Goal: Task Accomplishment & Management: Manage account settings

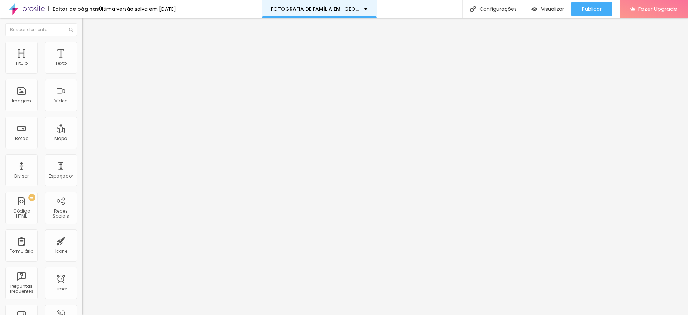
click at [332, 9] on p "FOTOGRAFIA DE FAMÍLIA EM [GEOGRAPHIC_DATA]" at bounding box center [315, 8] width 88 height 5
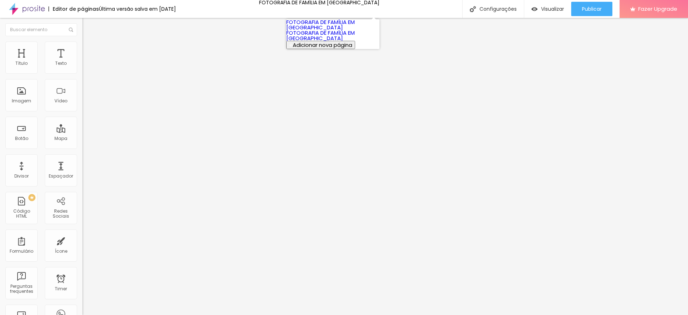
click at [329, 31] on link "FOTOGRAFIA DE FAMÍLIA EM [GEOGRAPHIC_DATA]" at bounding box center [320, 24] width 68 height 13
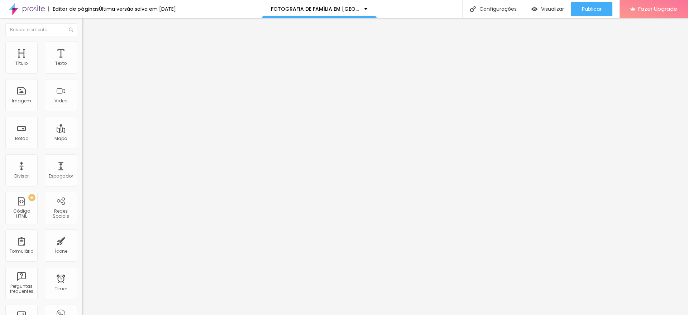
click at [82, 148] on input "https://linktr.ee/magueterniza?fbclid=PAQ0xDSwMa0M9leHRuA2FlbQIxMQABp_Ah0kGo7Tv…" at bounding box center [125, 143] width 86 height 7
type input "v"
paste input "https://api.whatsapp.com/send/?phone=5581994395671&text&type=phone_number&app_a…"
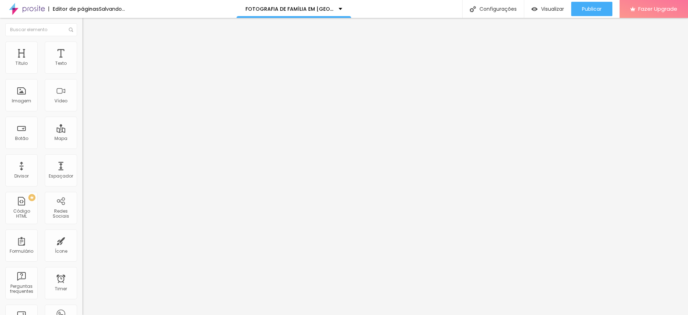
type input "https://api.whatsapp.com/send/?phone=5581994395671&text&type=phone_number&app_a…"
click at [82, 148] on input "text" at bounding box center [125, 143] width 86 height 7
paste input "https://api.whatsapp.com/send/?phone=5581994395671&text=Ol%C3%A1%2C+vim+pelo+si…"
drag, startPoint x: 30, startPoint y: 147, endPoint x: 34, endPoint y: 147, distance: 4.3
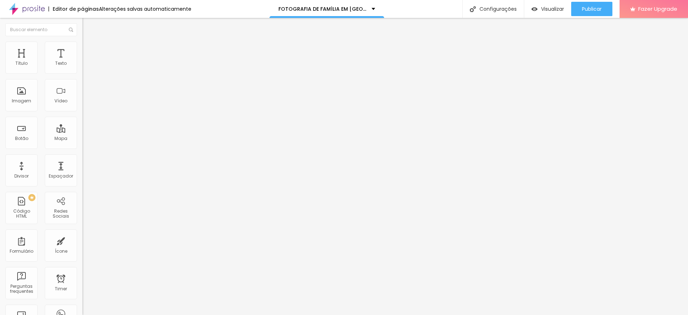
click at [82, 147] on input "https://api.whatsapp.com/send/?phone=5581994395671&text=Ol%C3%A1%2C+vim+pelo+si…" at bounding box center [125, 143] width 86 height 7
click at [82, 148] on input "https://api.whatsapp.com/send/?phone=5581994395671&text=Ol%C3%A1%2C+vim+pelo+si…" at bounding box center [125, 143] width 86 height 7
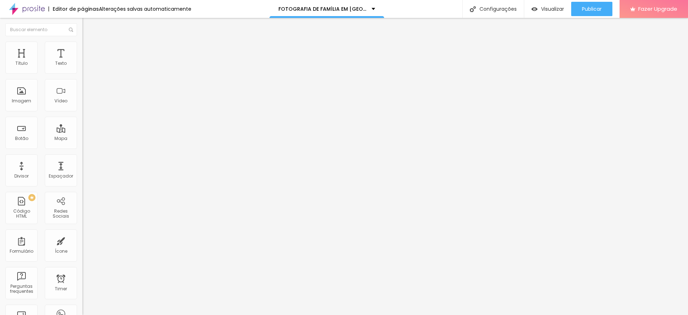
type input "https://api.whatsapp.com/send/?phone=5581994395671&text=Ol%C3%A1%2C+vim+pelo+si…"
click at [82, 143] on input "https://linktr.ee/magueterniza?fbclid=PAQ0xDSwMa0M9leHRuA2FlbQIxMQABp_Ah0kGo7Tv…" at bounding box center [125, 143] width 86 height 7
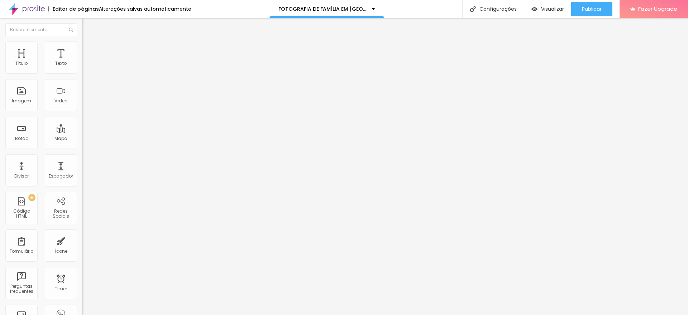
paste input "api.whatsapp.com/send/?phone=5581994395671&text=Ol%C3%A1%2C+vim+pelo+site+e+gos…"
drag, startPoint x: 34, startPoint y: 150, endPoint x: 5, endPoint y: 150, distance: 29.4
click at [82, 148] on input "https://api.whatsapp.com/send/?phone=5581994395671&text=Ol%C3%A1%2C+vim+pelo+si…" at bounding box center [125, 143] width 86 height 7
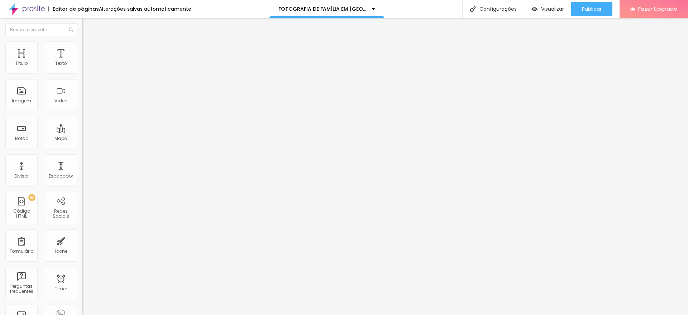
click at [82, 145] on input "https://api.whatsapp.com/send/?phone=5581994395671&text=Ol%C3%A1%2C+vim+pelo+si…" at bounding box center [125, 143] width 86 height 7
click at [82, 148] on input "https://api.whatsapp.com/send/?phone=5581994395671&text=Ol%C3%A1%2C+vim+pelo+si…" at bounding box center [125, 143] width 86 height 7
click at [82, 146] on input "https://api.whatsapp.com/send/?phone=5581994395671&text=Ol%C3%A1%2C+vim+pelo+si…" at bounding box center [125, 143] width 86 height 7
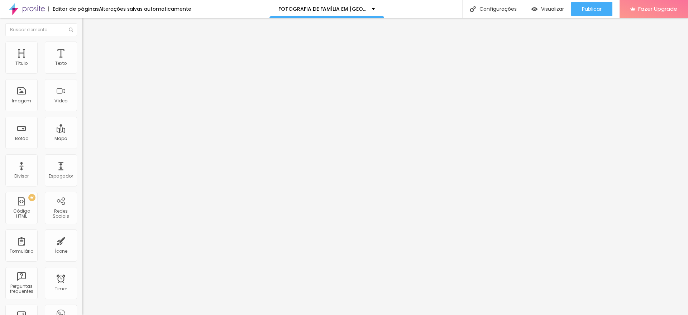
type input "https://api.whatsapp.com/send/?phone=5581994395671&text=Ol%C3%A1%2C+vim+pelo+si…"
click at [82, 148] on input "https://https://linktr.ee/magueterniza?fbclid=PAQ0xDSwMa0M9leHRuA2FlbQIxMQABp_A…" at bounding box center [125, 143] width 86 height 7
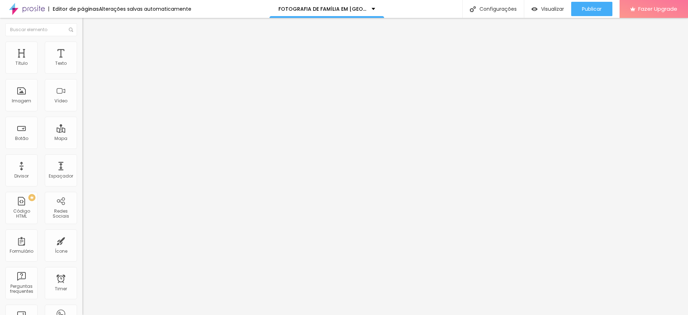
click at [82, 148] on input "https://https://linktr.ee/magueterniza?fbclid=PAQ0xDSwMa0M9leHRuA2FlbQIxMQABp_A…" at bounding box center [125, 143] width 86 height 7
paste input "api.whatsapp.com/send/?phone=5581994395671&text=Ol%C3%A1%2C+vim+pelo+site+e+gos…"
drag, startPoint x: 43, startPoint y: 152, endPoint x: 22, endPoint y: 152, distance: 20.8
click at [82, 148] on input "https://api.whatsapp.com/send/?phone=5581994395671&text=Ol%C3%A1%2C+vim+pelo+si…" at bounding box center [125, 143] width 86 height 7
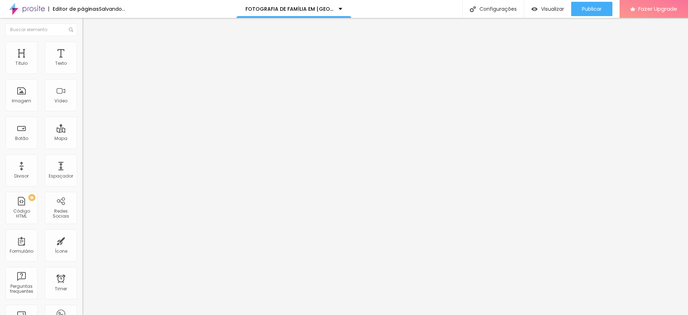
click at [82, 148] on input "https://api.whatsapp.com/send/?phone=5581994395671&text=Ol%C3%A1%2C+vim+pelo+si…" at bounding box center [125, 143] width 86 height 7
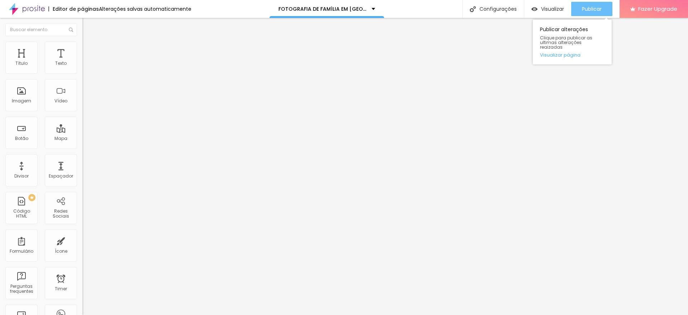
type input "https://api.whatsapp.com/send/?phone=5581994395671&text=Ol%C3%A1%2C+vim+pelo+si…"
click at [582, 13] on div "Publicar" at bounding box center [592, 9] width 20 height 14
click at [82, 148] on input "https://api.whatsapp.com/send/?phone=5581994395671&text=Ol%C3%A1%2C+vim+pelo+si…" at bounding box center [125, 143] width 86 height 7
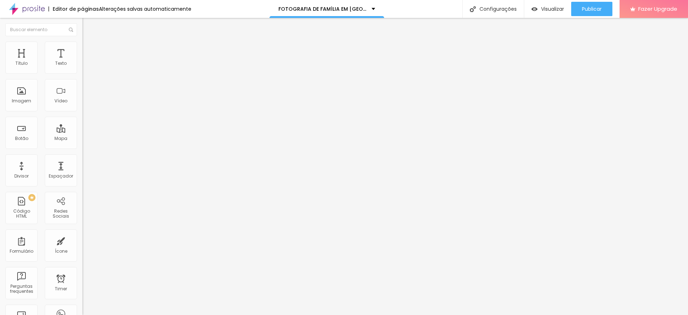
scroll to position [0, 330]
type input "https://api.whatsapp.com/send/?phone=5581994395671&text=Ol%C3%A1%2C+vim+pelo+si…"
click at [82, 148] on input "https://api.whatsapp.com/send/?phone=5581994395671&text=Ol%C3%A1%2C+vim+pelo+si…" at bounding box center [125, 143] width 86 height 7
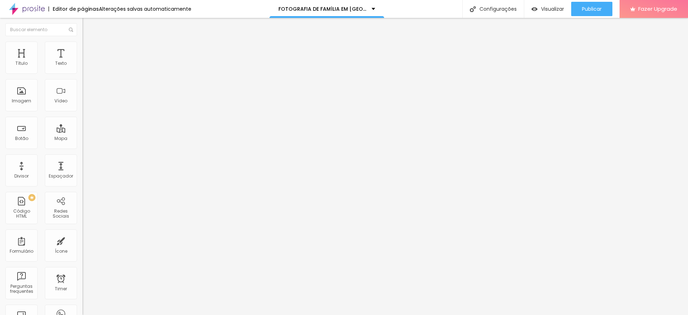
click at [82, 147] on input "https://api.whatsapp.com/send/?phone=5581994395671&text=Ol%C3%A1%2C+vim+pelo+si…" at bounding box center [125, 143] width 86 height 7
type input "https://api.whatsapp.com/send/?phone=5581994395671&text=Ol%C3%A1%2C+vim+pelo+si…"
click at [82, 148] on input "https://api.whatsapp.com/send/?phone=5581994395671&text=Ol%C3%A1%2C+vim+pelo+si…" at bounding box center [125, 143] width 86 height 7
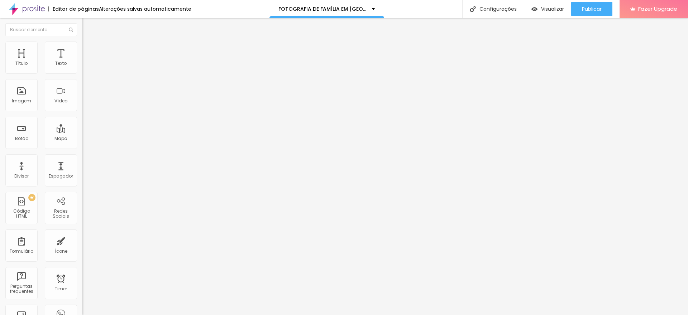
click at [82, 148] on input "https://api.whatsapp.com/send/?phone=5581994395671&text=Ol%C3%A1%2C+vim+pelo+si…" at bounding box center [125, 143] width 86 height 7
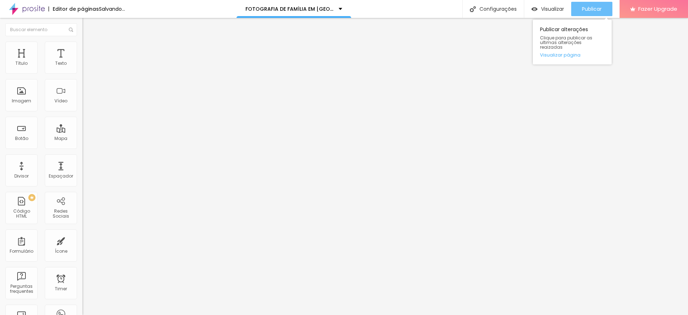
type input "https://api.whatsapp.com/send/?phone=5581994395671&text=Ol%C3%A1%2C+vim+pelo+si…"
click at [574, 9] on button "Publicar" at bounding box center [591, 9] width 41 height 14
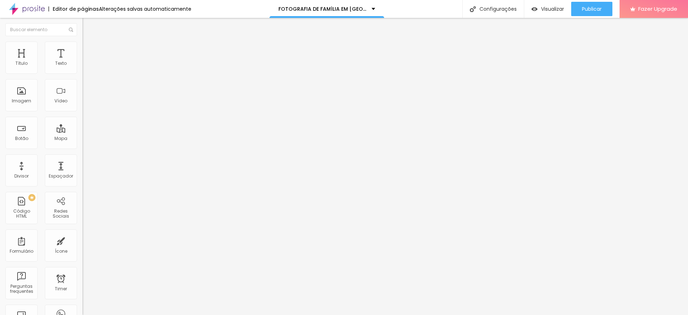
click at [82, 45] on ul "Conteúdo Estilo Avançado" at bounding box center [123, 44] width 82 height 21
click at [82, 45] on img at bounding box center [85, 45] width 6 height 6
click at [82, 44] on img at bounding box center [85, 45] width 6 height 6
click at [82, 42] on li "Estilo" at bounding box center [123, 37] width 82 height 7
click at [89, 49] on span "Estilo" at bounding box center [94, 46] width 11 height 6
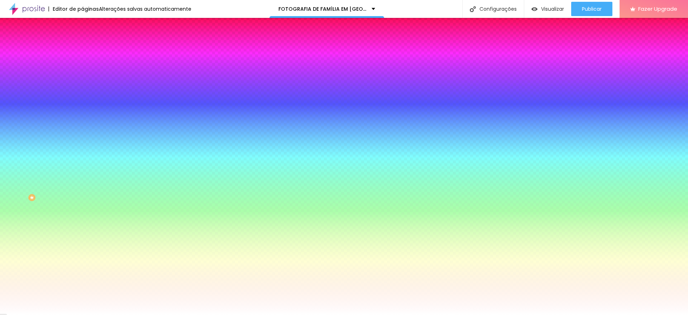
type input "10"
type input "8"
type input "10"
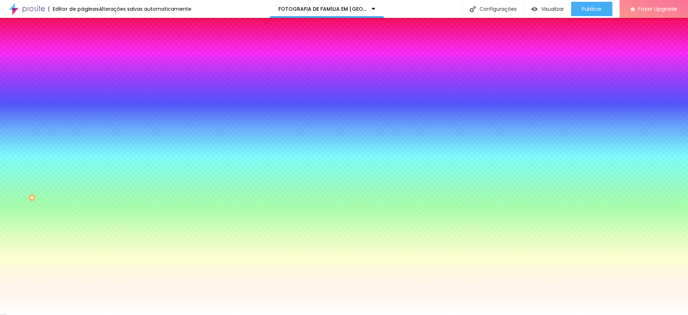
type input "10"
type input "11"
type input "12"
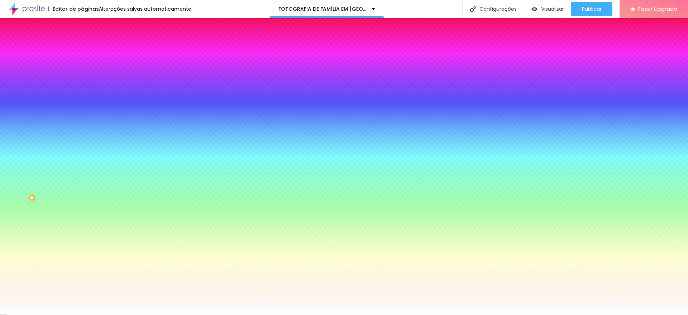
type input "14"
type input "15"
type input "16"
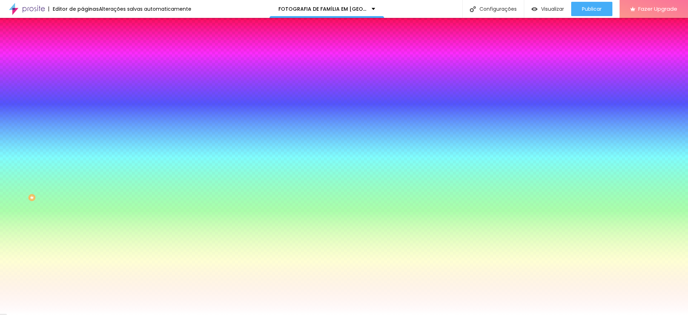
type input "16"
type input "17"
type input "18"
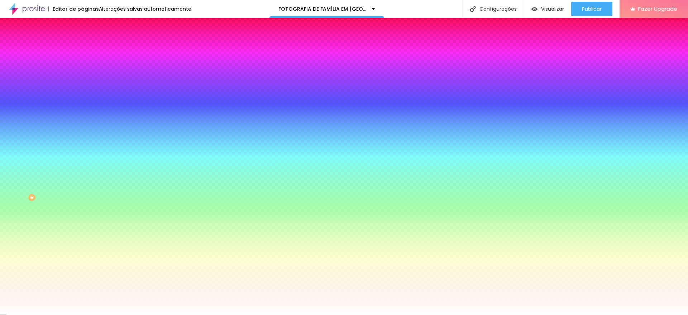
type input "19"
type input "20"
type input "21"
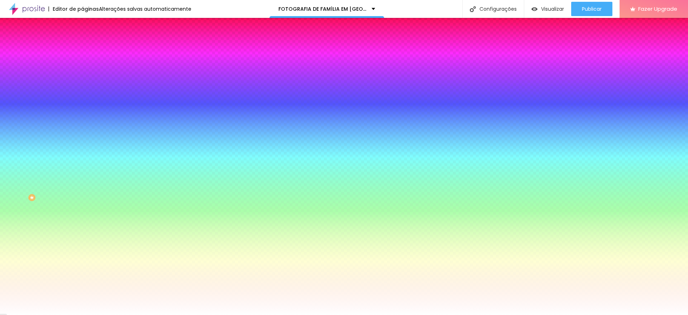
type input "21"
type input "22"
type input "23"
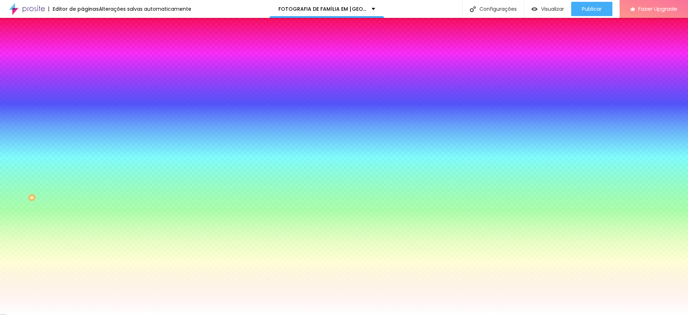
type input "24"
type input "25"
type input "26"
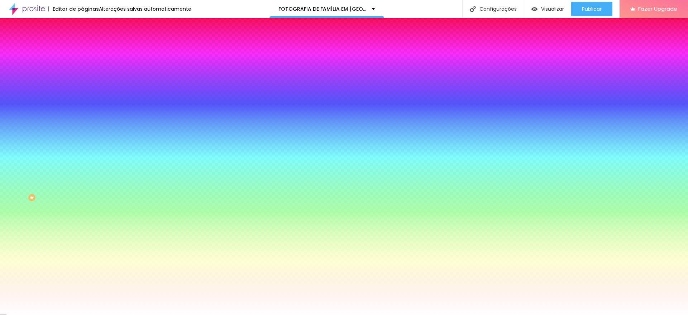
type input "26"
type input "27"
type input "29"
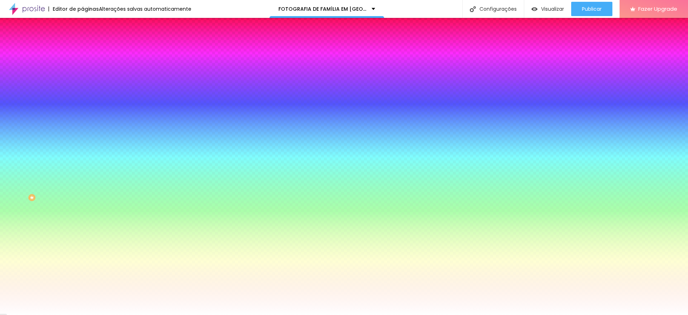
type input "33"
type input "36"
type input "40"
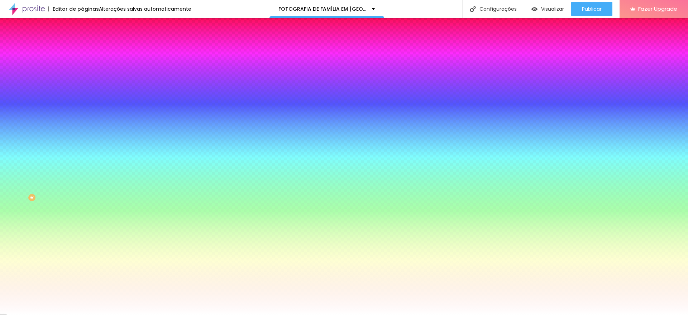
type input "40"
type input "43"
type input "47"
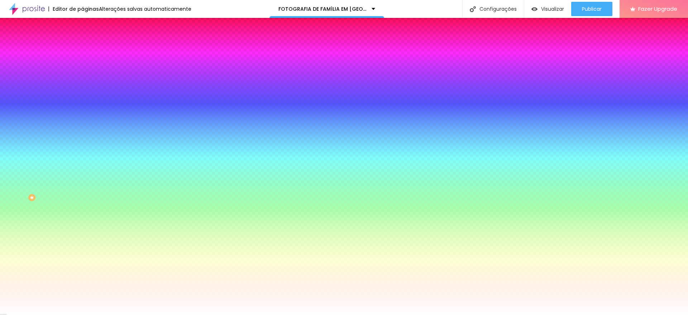
type input "50"
type input "54"
type input "57"
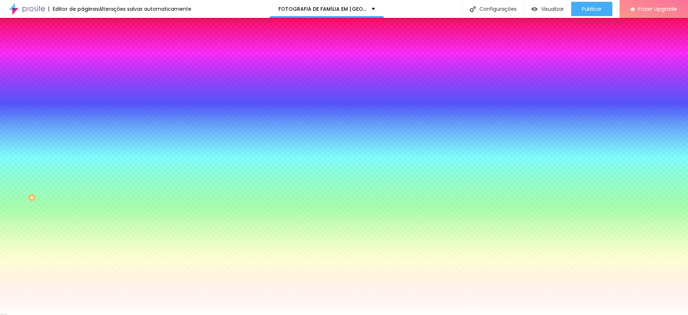
type input "57"
type input "60"
type input "63"
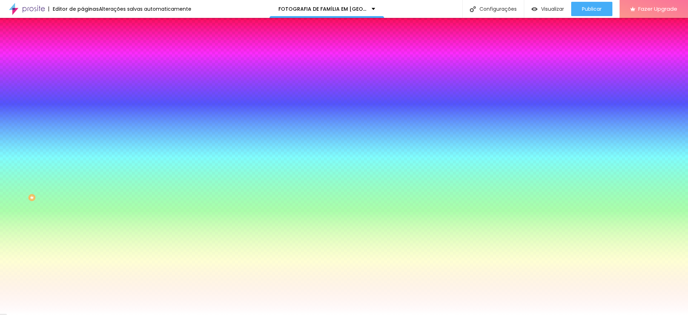
type input "67"
type input "74"
type input "76"
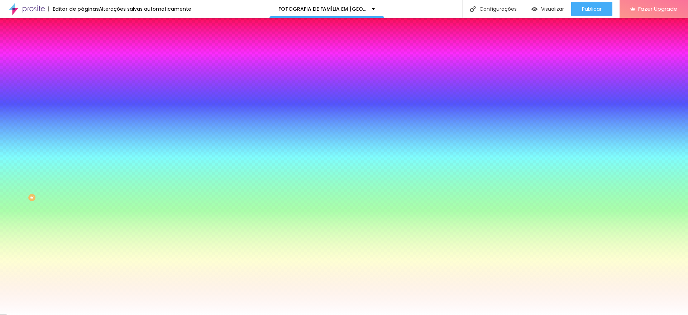
type input "76"
type input "84"
type input "88"
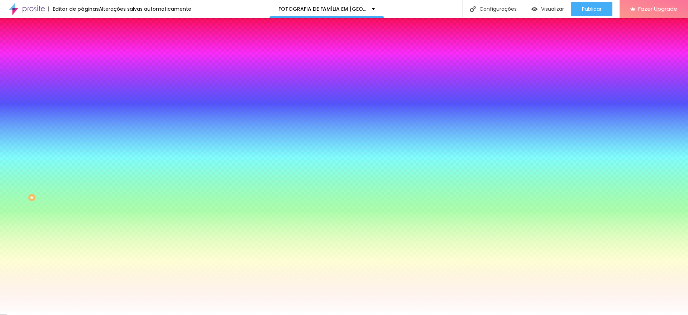
type input "93"
type input "97"
type input "102"
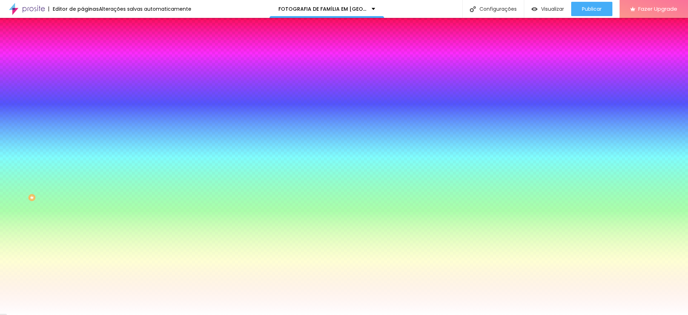
type input "102"
type input "106"
type input "109"
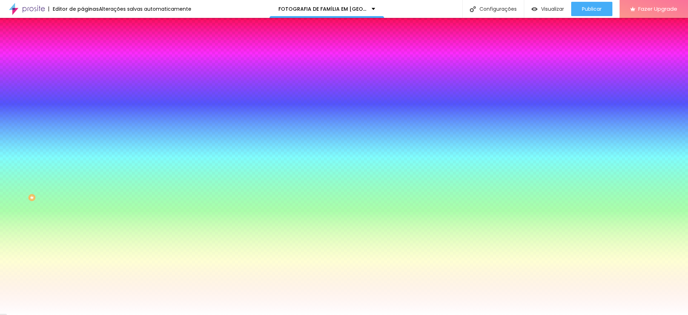
type input "113"
type input "118"
type input "121"
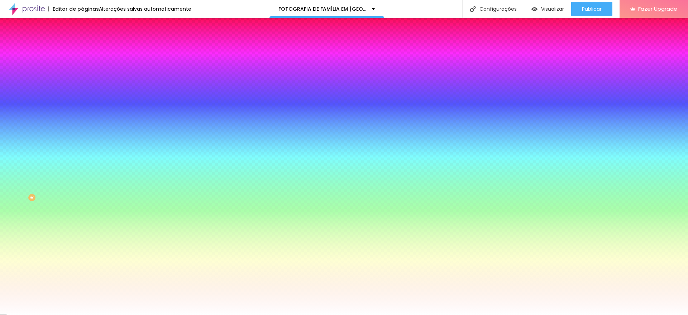
type input "121"
type input "126"
type input "133"
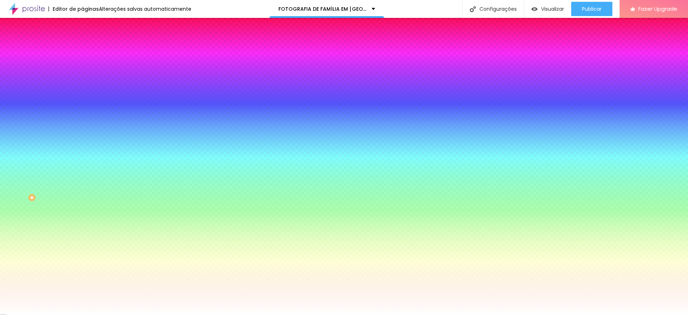
type input "138"
type input "144"
type input "152"
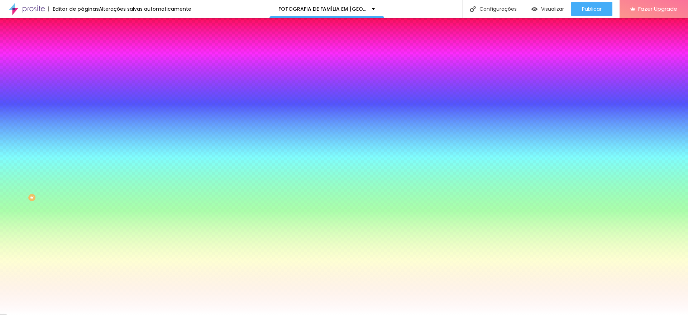
type input "152"
type input "162"
type input "172"
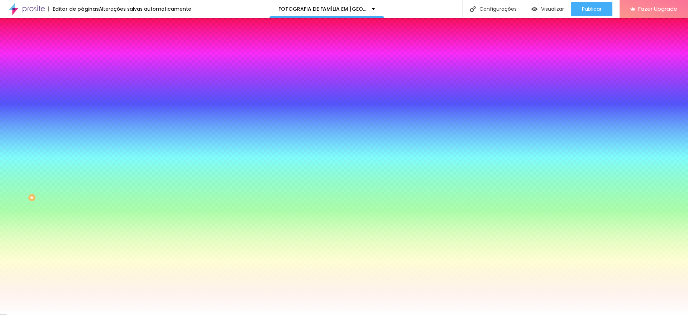
type input "179"
type input "187"
type input "193"
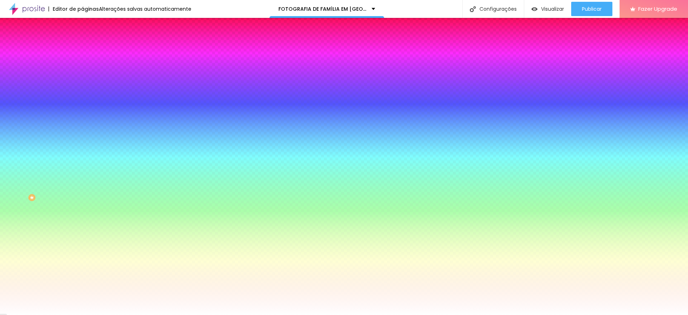
type input "193"
type input "197"
type input "200"
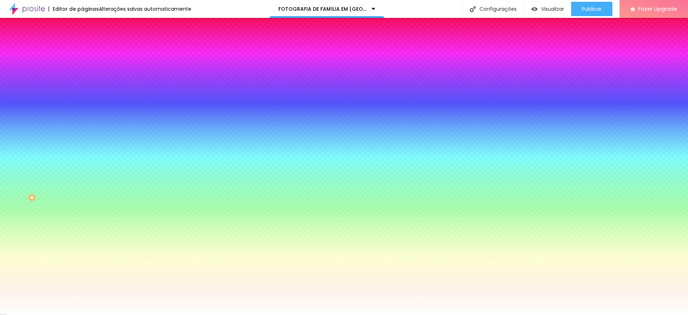
drag, startPoint x: 18, startPoint y: 86, endPoint x: 72, endPoint y: 84, distance: 54.1
click at [82, 159] on input "range" at bounding box center [105, 162] width 46 height 6
type input "195"
type input "181"
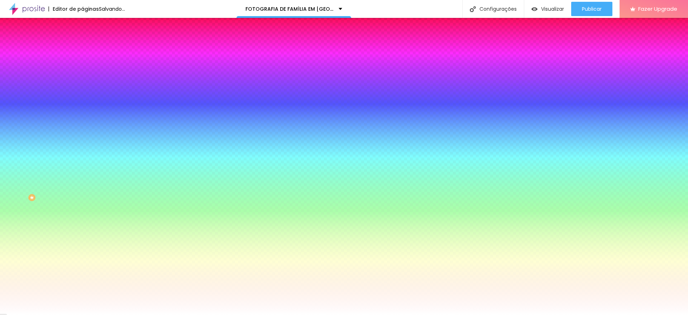
type input "181"
type input "162"
type input "142"
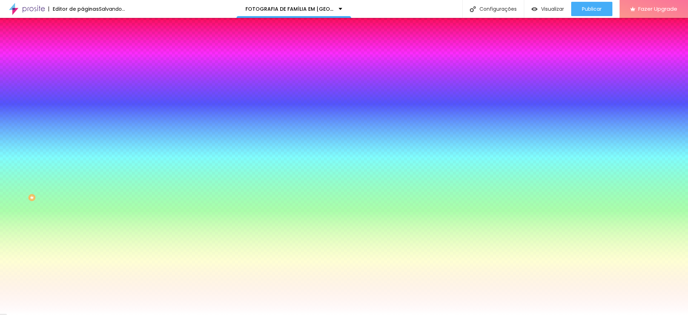
type input "118"
type input "104"
type input "97"
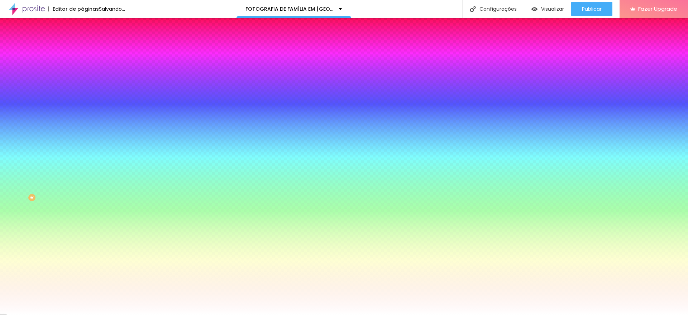
type input "97"
type input "87"
type input "80"
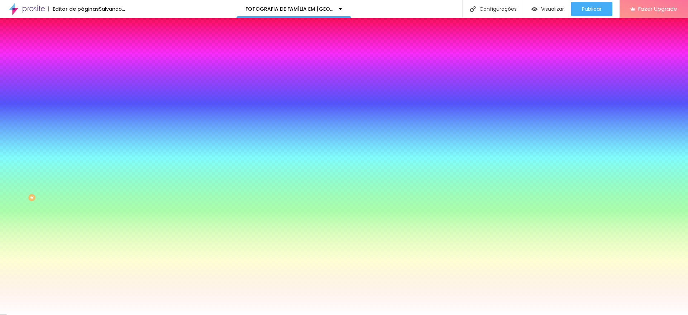
type input "74"
type input "70"
type input "67"
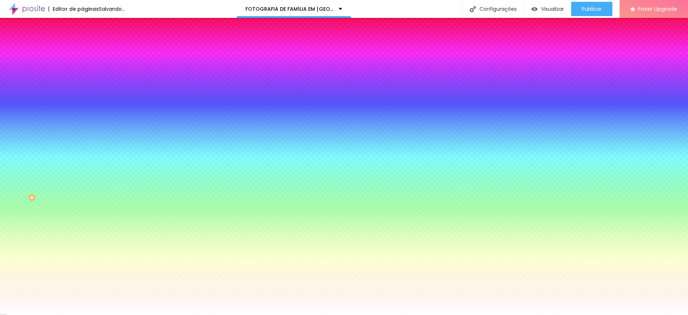
type input "67"
type input "65"
type input "63"
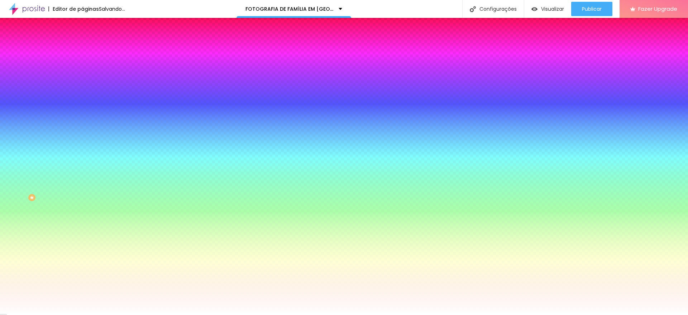
type input "62"
type input "61"
type input "60"
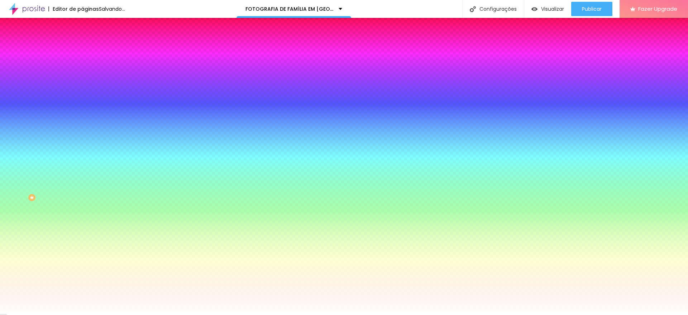
type input "60"
type input "59"
type input "58"
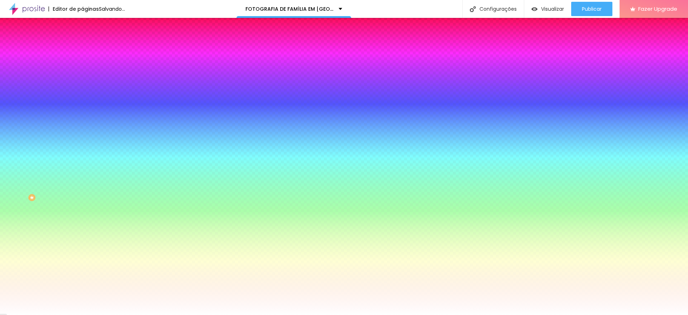
type input "56"
type input "52"
type input "47"
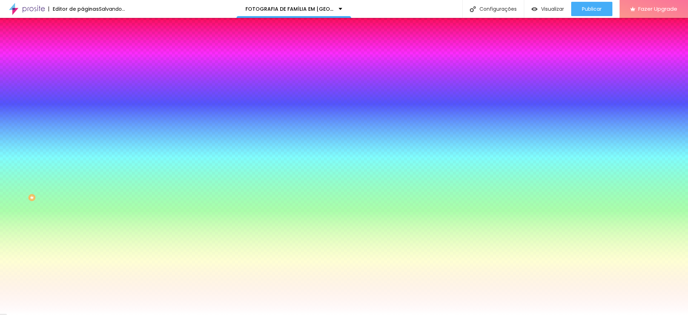
type input "47"
type input "40"
type input "34"
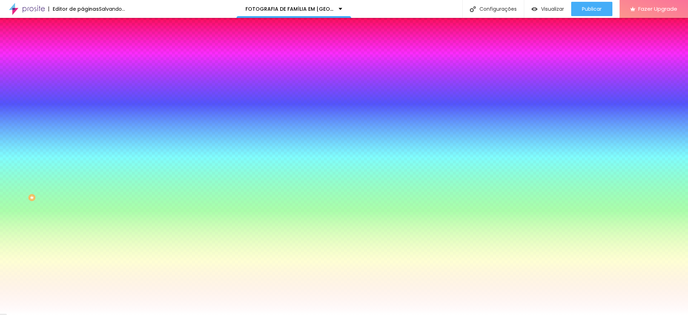
type input "20"
type input "12"
type input "5"
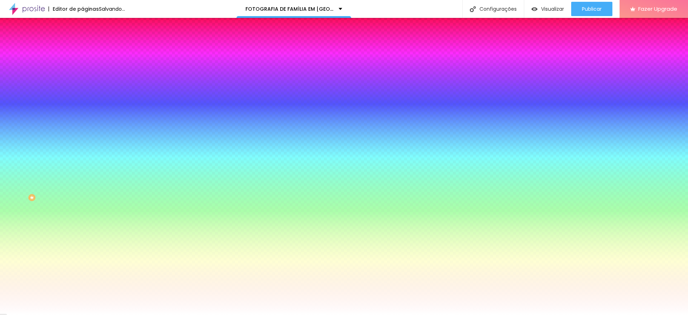
type input "5"
type input "0"
drag, startPoint x: 62, startPoint y: 87, endPoint x: 10, endPoint y: 91, distance: 51.8
type input "0"
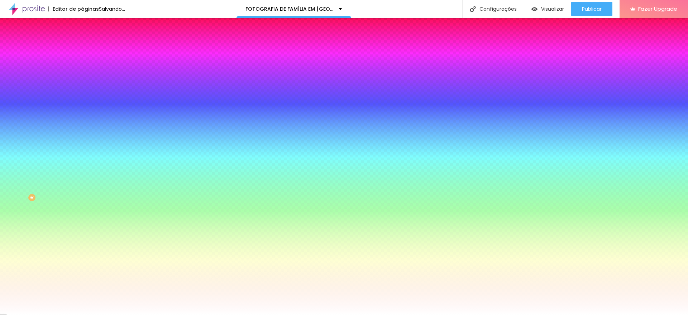
click at [82, 159] on input "range" at bounding box center [105, 162] width 46 height 6
click at [89, 51] on span "Avançado" at bounding box center [101, 54] width 24 height 6
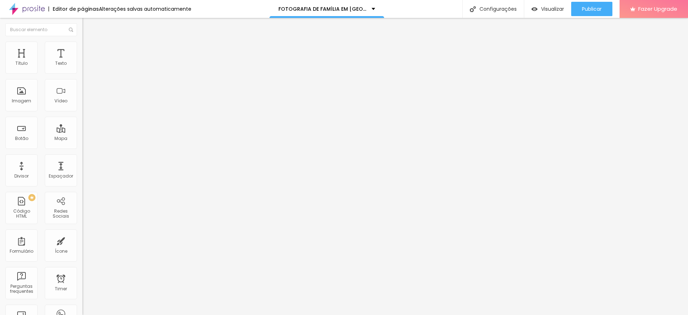
click at [89, 49] on span "Estilo" at bounding box center [94, 46] width 11 height 6
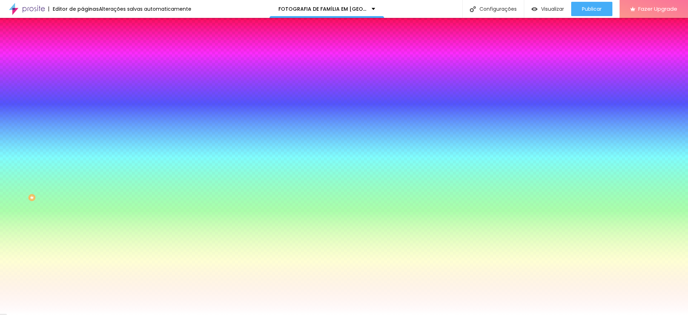
click at [82, 68] on div at bounding box center [123, 68] width 82 height 0
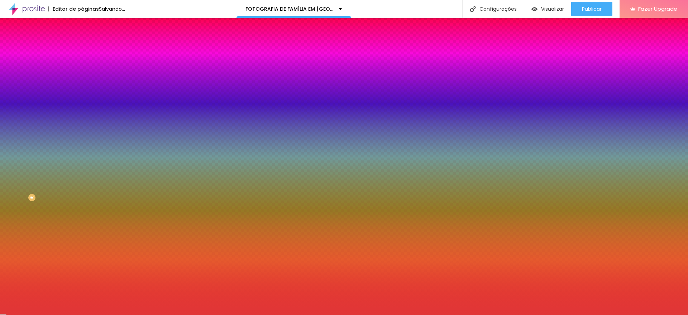
click at [47, 87] on div at bounding box center [344, 157] width 688 height 315
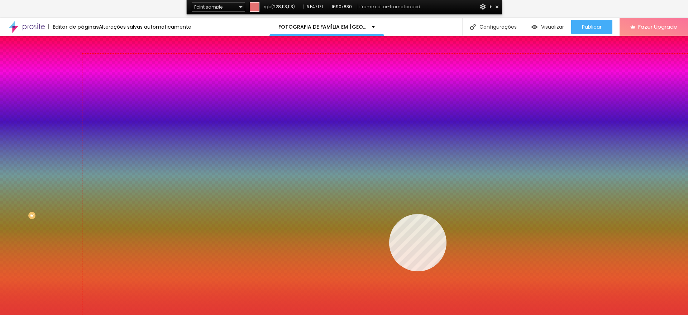
click at [389, 214] on div at bounding box center [384, 202] width 605 height 297
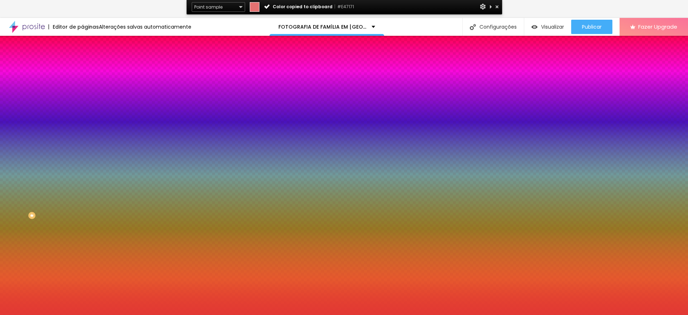
click at [82, 92] on input "#E13737" at bounding box center [125, 89] width 86 height 7
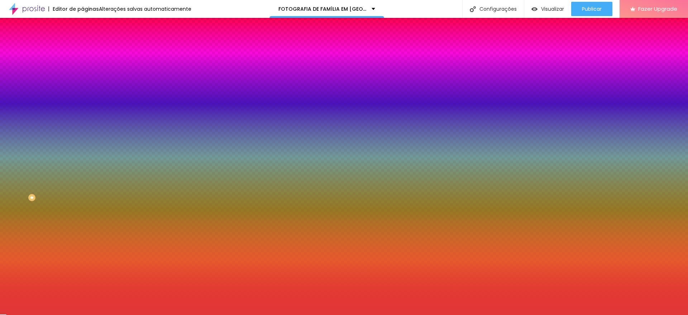
paste input "47171"
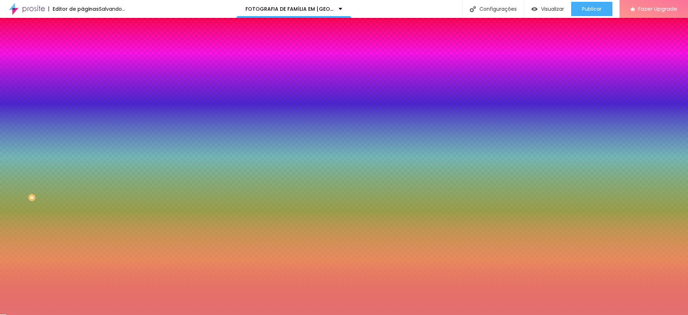
type input "#E47171"
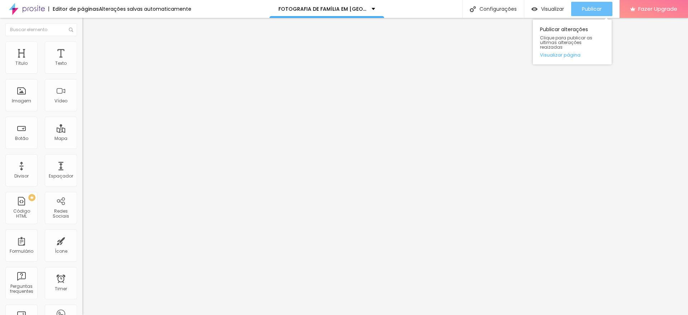
click at [604, 8] on button "Publicar" at bounding box center [591, 9] width 41 height 14
click at [89, 49] on span "Estilo" at bounding box center [94, 46] width 11 height 6
type input "42"
type input "40"
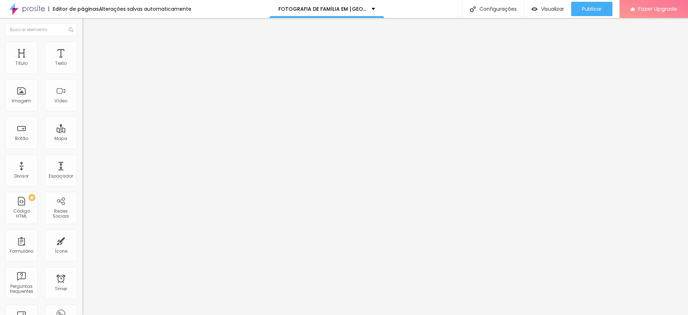
type input "40"
type input "41"
type input "43"
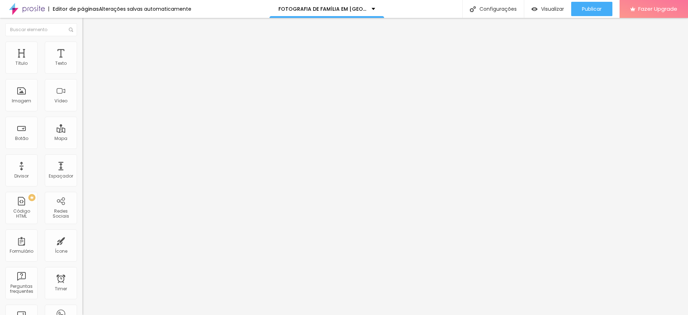
type input "44"
type input "46"
type input "47"
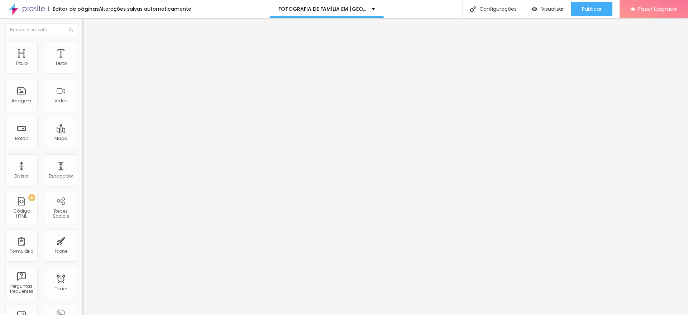
type input "47"
type input "49"
type input "50"
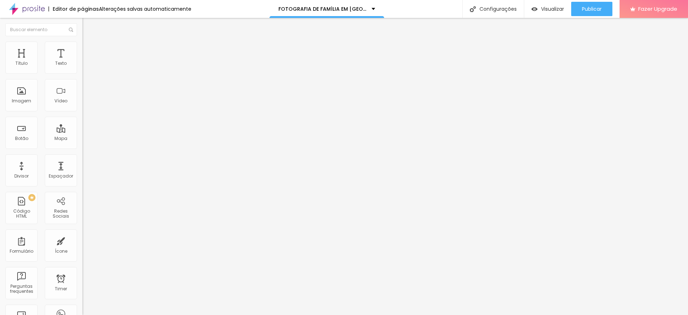
type input "51"
type input "53"
type input "54"
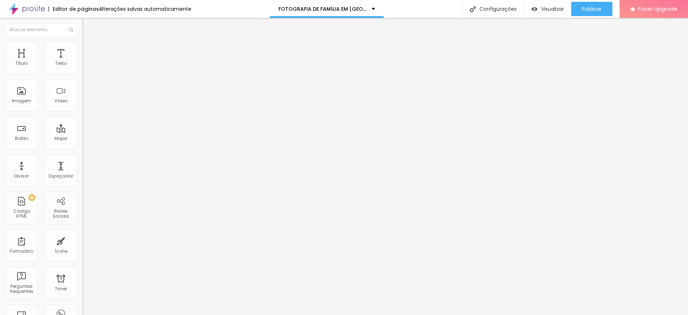
type input "54"
click at [82, 157] on input "range" at bounding box center [105, 160] width 46 height 6
drag, startPoint x: 40, startPoint y: 77, endPoint x: 85, endPoint y: 68, distance: 45.5
click at [85, 68] on input "range" at bounding box center [105, 71] width 46 height 6
click at [579, 3] on button "Publicar" at bounding box center [591, 9] width 41 height 14
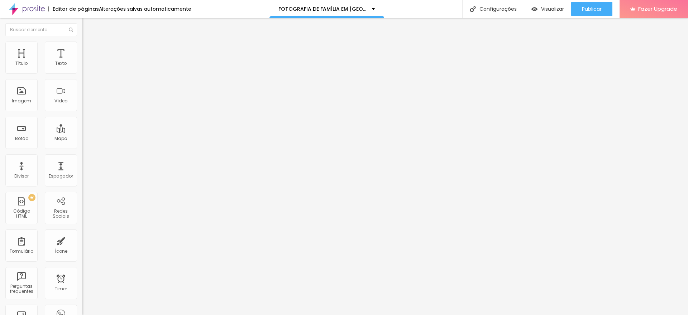
click at [82, 49] on li "Estilo" at bounding box center [123, 45] width 82 height 7
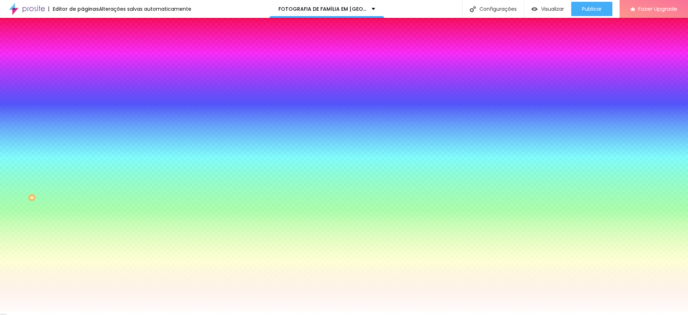
click at [82, 68] on div at bounding box center [123, 68] width 82 height 0
click at [64, 111] on div at bounding box center [344, 157] width 688 height 315
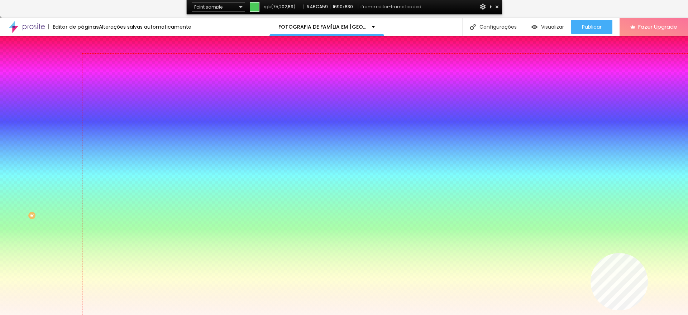
click at [648, 311] on div at bounding box center [384, 202] width 605 height 297
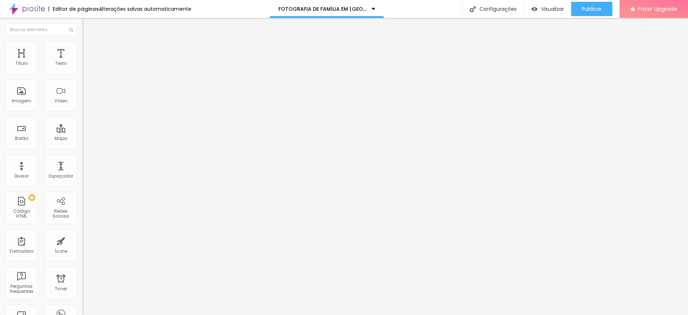
click at [82, 43] on img at bounding box center [85, 45] width 6 height 6
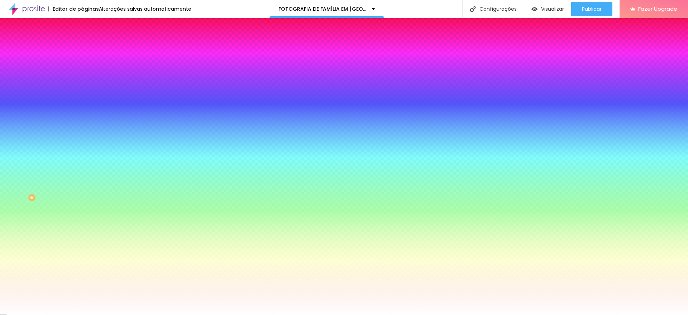
click at [85, 109] on icon "button" at bounding box center [87, 111] width 4 height 4
click at [43, 315] on div at bounding box center [344, 315] width 688 height 0
click at [82, 283] on button "button" at bounding box center [87, 287] width 10 height 8
click at [65, 315] on div at bounding box center [344, 315] width 688 height 0
click at [89, 51] on span "Avançado" at bounding box center [101, 54] width 24 height 6
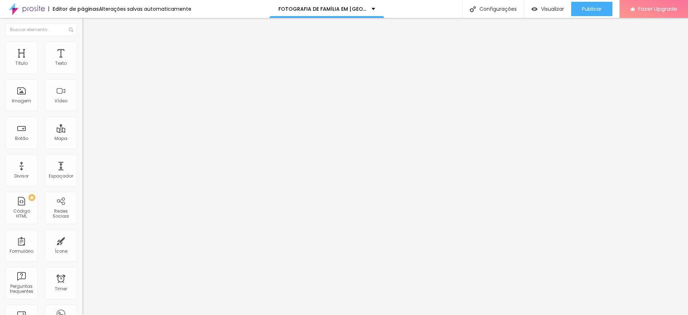
click at [89, 49] on span "Estilo" at bounding box center [94, 46] width 11 height 6
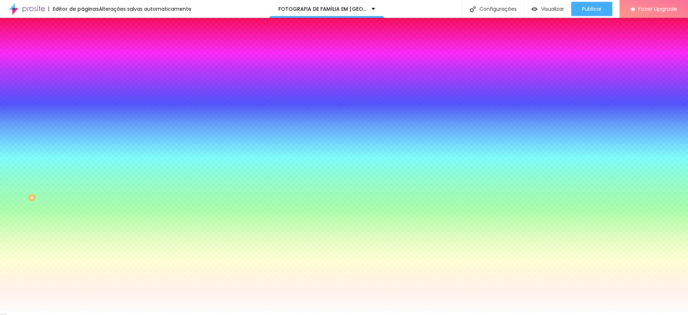
click at [85, 133] on icon "button" at bounding box center [87, 135] width 4 height 4
click at [73, 315] on div at bounding box center [344, 315] width 688 height 0
click at [82, 110] on button "button" at bounding box center [87, 112] width 10 height 8
click at [68, 315] on div at bounding box center [344, 315] width 688 height 0
click at [86, 90] on icon "button" at bounding box center [87, 91] width 3 height 3
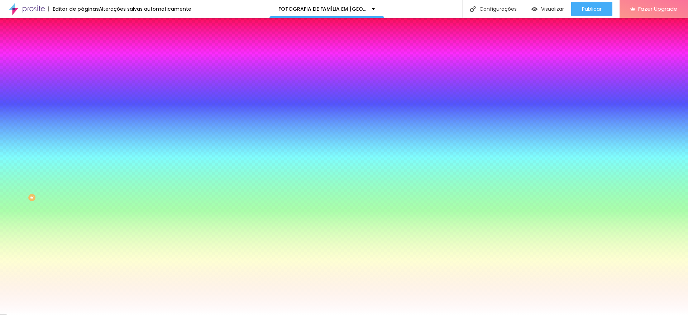
click at [44, 315] on div at bounding box center [344, 315] width 688 height 0
click at [82, 55] on li "Avançado" at bounding box center [123, 52] width 82 height 7
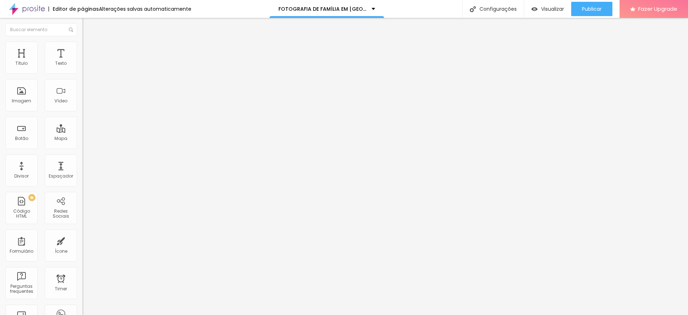
click at [82, 42] on li "Conteúdo" at bounding box center [123, 37] width 82 height 7
click at [89, 48] on span "Estilo" at bounding box center [94, 46] width 11 height 6
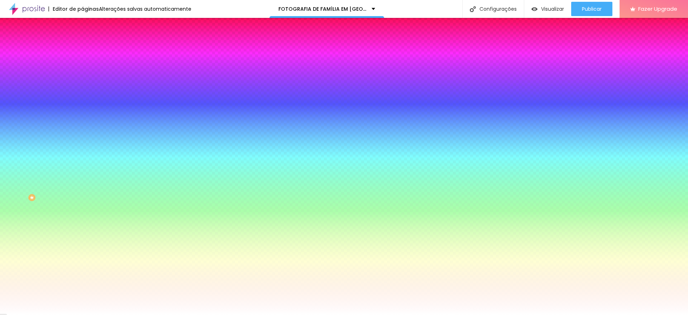
click at [82, 69] on input "#00824E" at bounding box center [125, 71] width 86 height 7
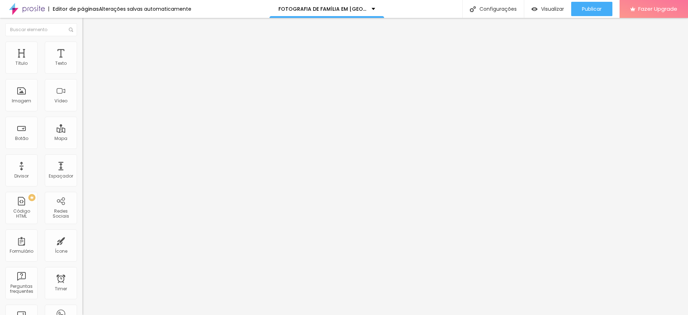
click at [82, 42] on img at bounding box center [85, 45] width 6 height 6
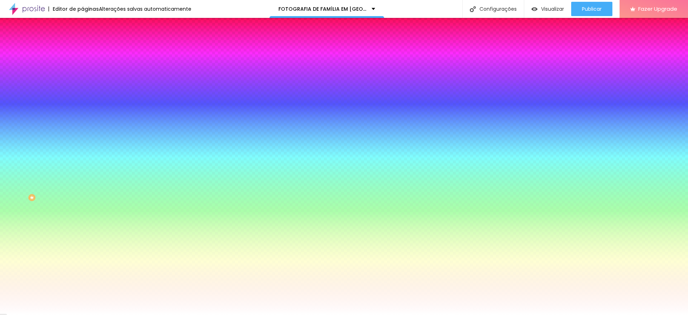
click at [82, 71] on input "#872020" at bounding box center [125, 71] width 86 height 7
paste input "00824E"
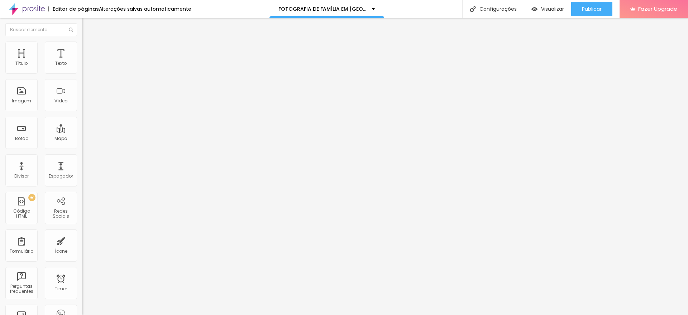
click at [89, 51] on span "Avançado" at bounding box center [101, 54] width 24 height 6
click at [89, 49] on span "Estilo" at bounding box center [94, 46] width 11 height 6
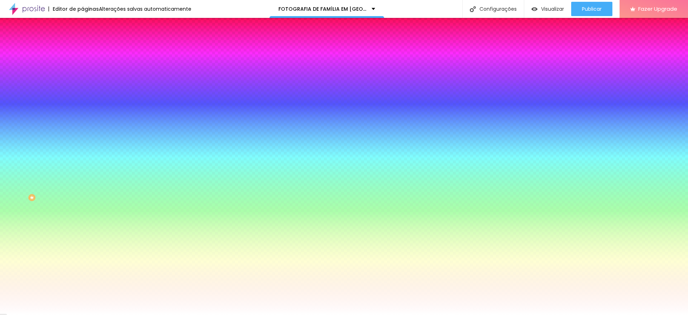
click at [82, 72] on input "#861212" at bounding box center [125, 71] width 86 height 7
paste input "00824E"
click at [85, 284] on icon "button" at bounding box center [87, 286] width 4 height 4
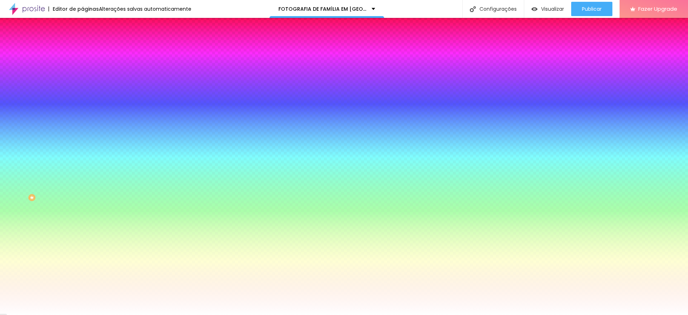
drag, startPoint x: 79, startPoint y: 213, endPoint x: 67, endPoint y: 209, distance: 12.7
drag, startPoint x: 120, startPoint y: 247, endPoint x: 81, endPoint y: 231, distance: 42.0
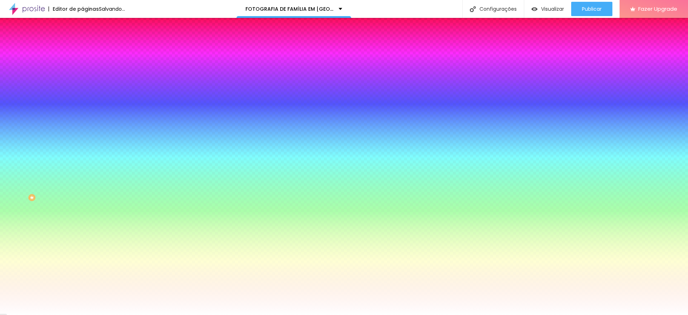
click at [48, 315] on div at bounding box center [344, 315] width 688 height 0
click at [86, 110] on icon "button" at bounding box center [87, 111] width 3 height 3
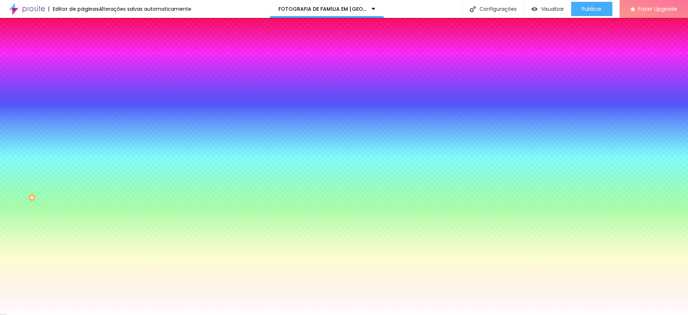
drag, startPoint x: 121, startPoint y: 183, endPoint x: 75, endPoint y: 168, distance: 48.5
click at [49, 315] on div at bounding box center [344, 315] width 688 height 0
click at [85, 106] on icon "button" at bounding box center [87, 103] width 5 height 5
click at [82, 42] on li "Conteúdo" at bounding box center [123, 37] width 82 height 7
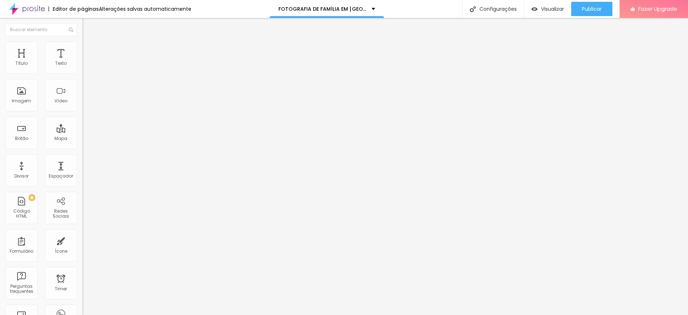
click at [88, 27] on img "button" at bounding box center [91, 26] width 6 height 6
click at [89, 49] on span "Estilo" at bounding box center [94, 46] width 11 height 6
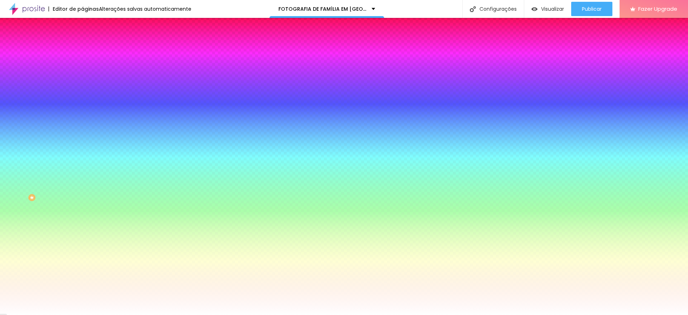
click at [85, 106] on icon "button" at bounding box center [87, 103] width 5 height 5
click at [82, 108] on button "button" at bounding box center [87, 112] width 10 height 8
drag, startPoint x: 78, startPoint y: 152, endPoint x: 75, endPoint y: 150, distance: 4.2
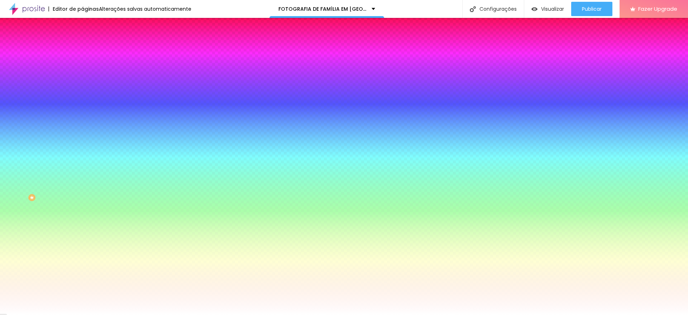
click at [360, 315] on div at bounding box center [344, 315] width 688 height 0
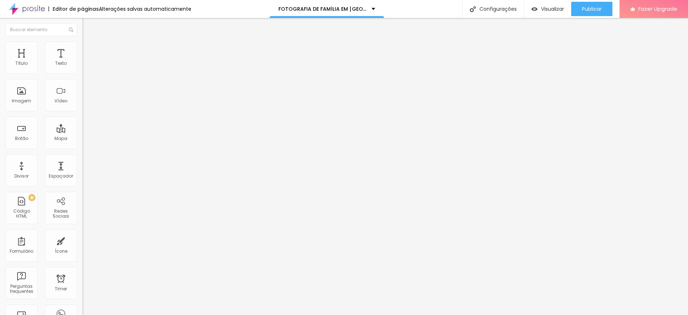
click at [89, 51] on span "Avançado" at bounding box center [101, 54] width 24 height 6
click at [82, 47] on li "Estilo" at bounding box center [123, 45] width 82 height 7
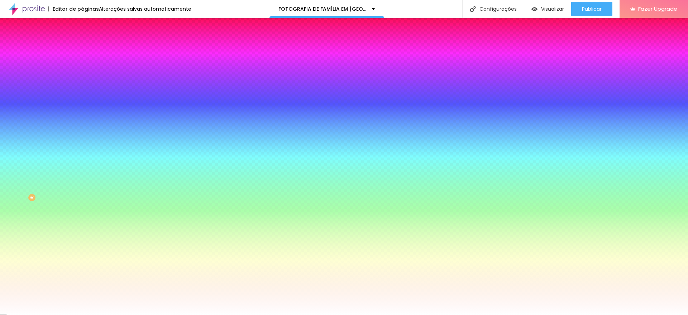
click at [85, 109] on icon "button" at bounding box center [87, 111] width 4 height 4
drag, startPoint x: 78, startPoint y: 151, endPoint x: 64, endPoint y: 151, distance: 14.3
drag, startPoint x: 79, startPoint y: 152, endPoint x: 66, endPoint y: 149, distance: 13.3
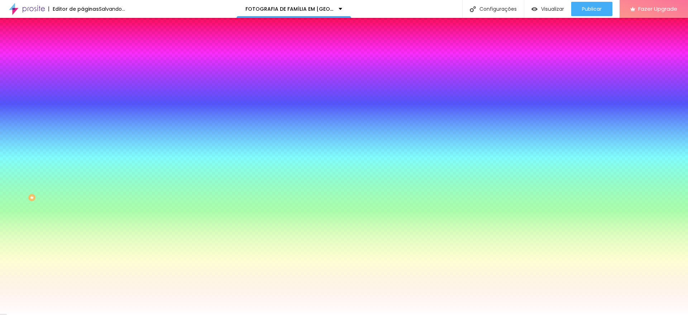
click at [219, 315] on div at bounding box center [344, 315] width 688 height 0
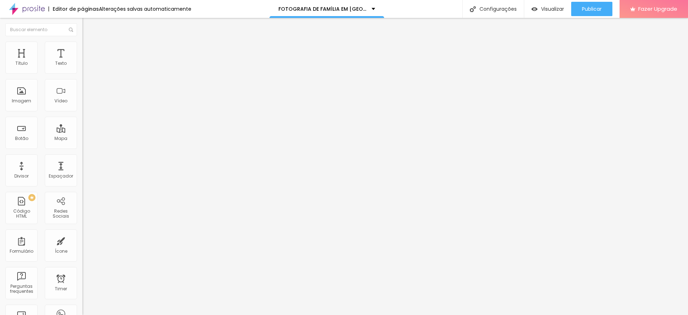
click at [89, 49] on span "Estilo" at bounding box center [94, 46] width 11 height 6
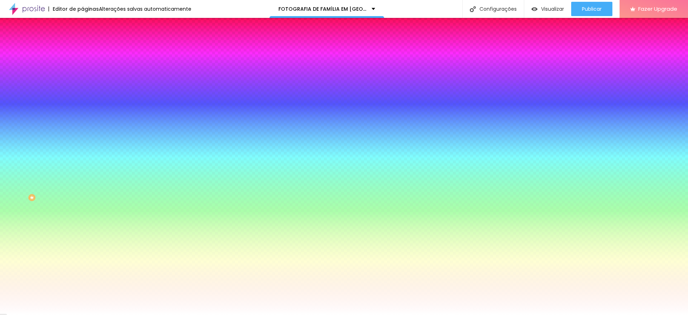
click at [82, 104] on div "Voltar ao padrão" at bounding box center [123, 108] width 82 height 16
click at [85, 109] on icon "button" at bounding box center [87, 111] width 4 height 4
drag, startPoint x: 78, startPoint y: 152, endPoint x: 74, endPoint y: 152, distance: 4.3
click at [70, 315] on div at bounding box center [344, 315] width 688 height 0
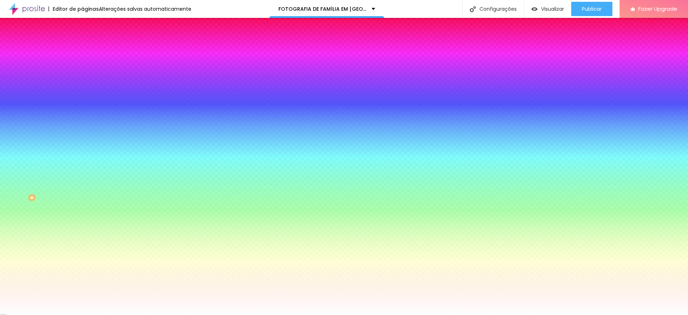
click at [85, 89] on icon "button" at bounding box center [87, 91] width 4 height 4
drag, startPoint x: 132, startPoint y: 182, endPoint x: 96, endPoint y: 177, distance: 36.5
click at [370, 315] on div at bounding box center [344, 315] width 688 height 0
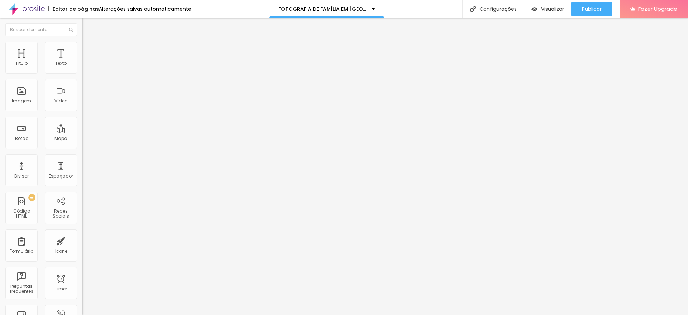
click at [82, 42] on li "Estilo" at bounding box center [123, 45] width 82 height 7
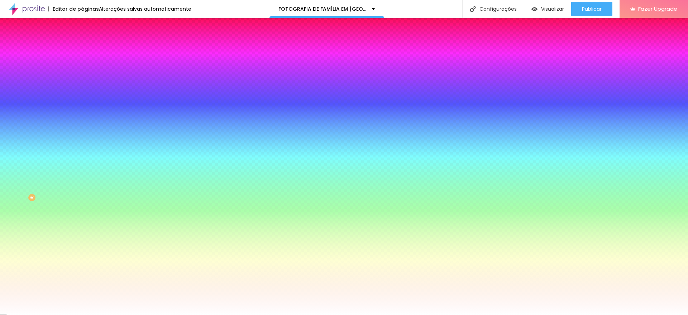
click at [82, 91] on button "button" at bounding box center [87, 92] width 10 height 8
drag, startPoint x: 126, startPoint y: 183, endPoint x: 97, endPoint y: 177, distance: 29.8
click at [530, 315] on div at bounding box center [344, 315] width 688 height 0
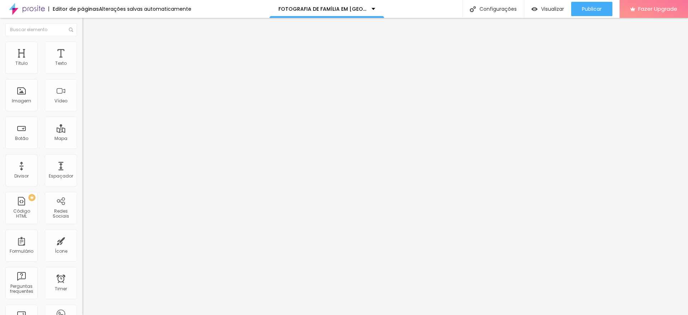
click at [82, 49] on li "Avançado" at bounding box center [123, 52] width 82 height 7
click at [89, 49] on span "Estilo" at bounding box center [94, 46] width 11 height 6
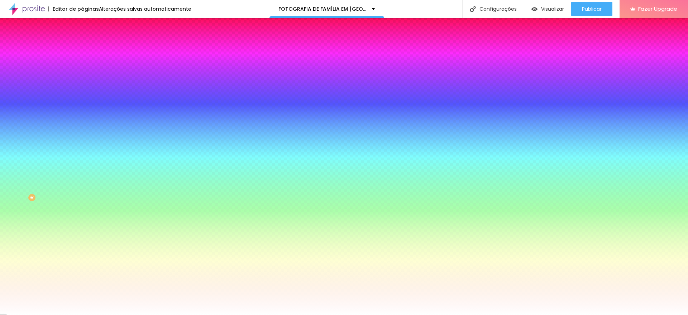
click at [82, 88] on button "button" at bounding box center [87, 92] width 10 height 8
drag, startPoint x: 91, startPoint y: 184, endPoint x: 87, endPoint y: 173, distance: 11.4
click at [584, 315] on div at bounding box center [344, 315] width 688 height 0
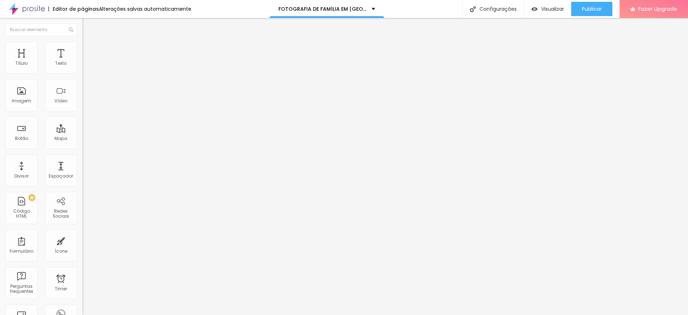
drag, startPoint x: 51, startPoint y: 150, endPoint x: 0, endPoint y: 127, distance: 55.9
click at [82, 127] on div "Número do WhatsApp * (81)99648-2000 + 55 Texto do botão Solicite seu orçamento …" at bounding box center [123, 181] width 82 height 239
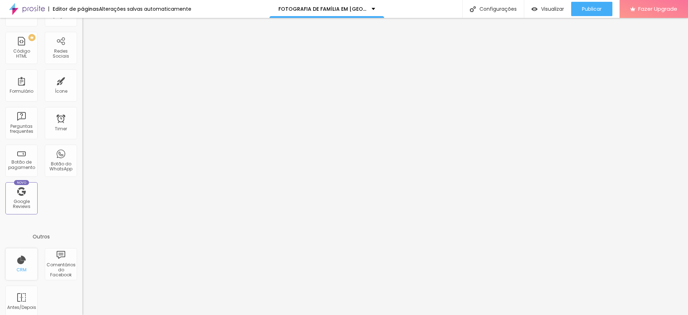
scroll to position [157, 0]
click at [62, 171] on div "Botão do WhatsApp" at bounding box center [61, 170] width 28 height 10
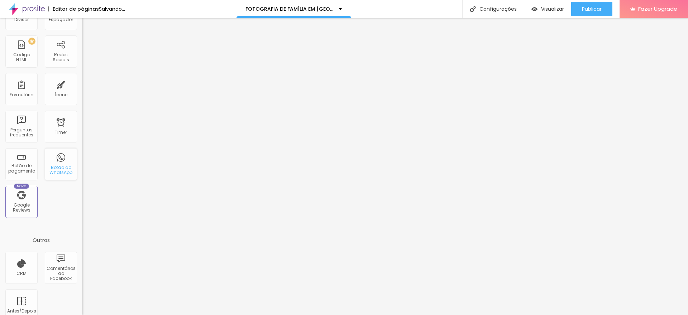
scroll to position [0, 0]
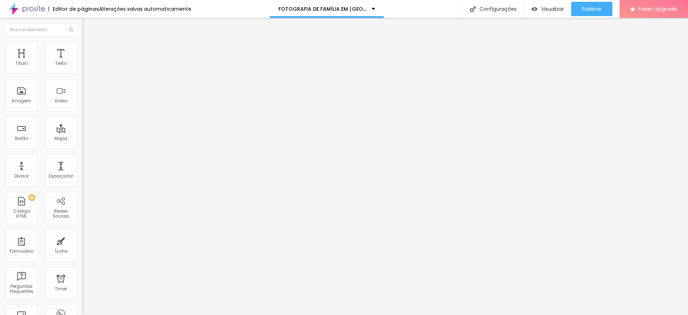
click at [88, 27] on img "button" at bounding box center [91, 26] width 6 height 6
click at [88, 23] on img "button" at bounding box center [91, 26] width 6 height 6
click at [82, 49] on img at bounding box center [85, 50] width 6 height 6
click at [85, 119] on img at bounding box center [87, 121] width 4 height 4
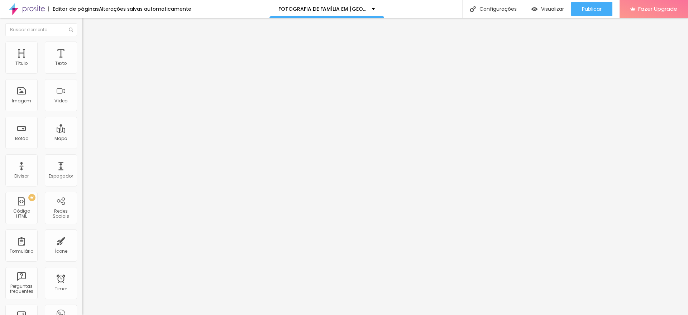
click at [85, 119] on img at bounding box center [87, 121] width 4 height 4
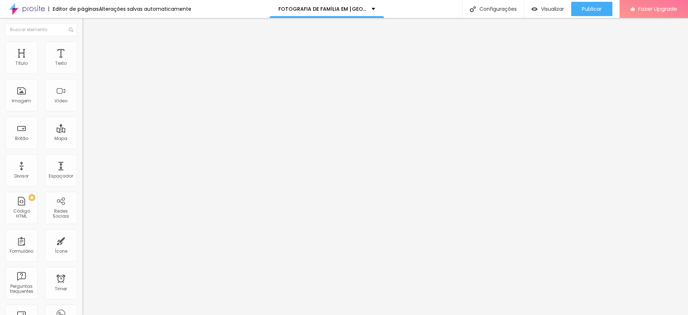
drag, startPoint x: 26, startPoint y: 112, endPoint x: 93, endPoint y: 100, distance: 68.5
click at [93, 213] on input "range" at bounding box center [105, 216] width 46 height 6
click at [82, 54] on img at bounding box center [85, 57] width 6 height 6
click at [82, 47] on li "Conteúdo" at bounding box center [123, 43] width 82 height 7
click at [82, 227] on input "Conversar no WhatsApp" at bounding box center [125, 230] width 86 height 7
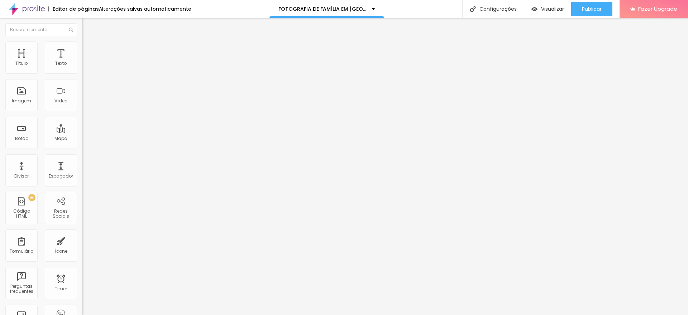
click at [82, 227] on input "Conversar no WhatsApp" at bounding box center [125, 230] width 86 height 7
click at [89, 54] on span "Estilo" at bounding box center [94, 52] width 11 height 6
click at [82, 117] on button at bounding box center [87, 121] width 10 height 8
click at [82, 47] on img at bounding box center [85, 43] width 6 height 6
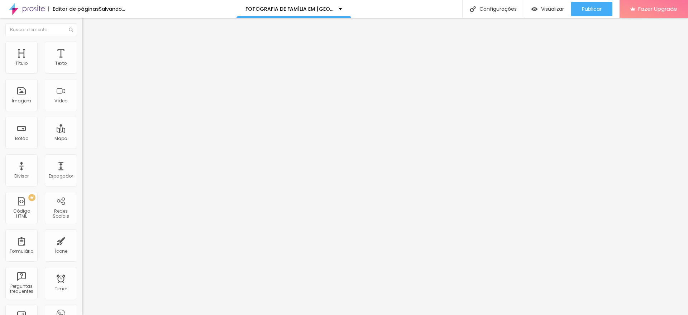
click at [82, 73] on input "(81)99648-2000" at bounding box center [125, 69] width 86 height 7
click at [82, 227] on input "Solicite seu orçamento agora!" at bounding box center [125, 230] width 86 height 7
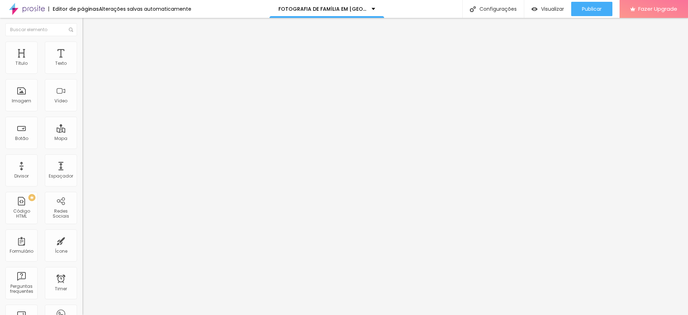
click at [82, 227] on input "Solicite seu orçamento agora!" at bounding box center [125, 230] width 86 height 7
click at [82, 248] on textarea "Olá! Estava visitando seu site. Gostaria de um orçamento para festa infantil1" at bounding box center [122, 254] width 81 height 12
click at [82, 73] on input "text" at bounding box center [125, 69] width 86 height 7
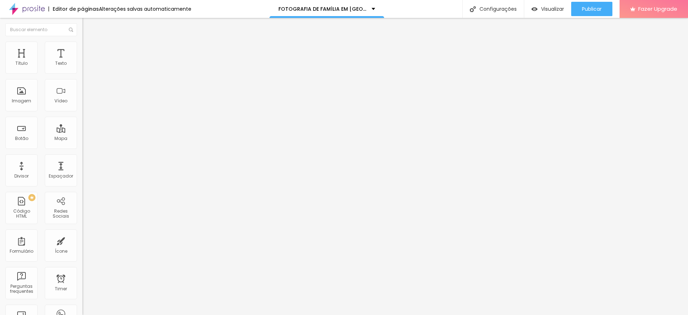
paste input "(81)99648-2000"
click at [82, 227] on input "Solicitar um orçamento" at bounding box center [125, 230] width 86 height 7
click at [82, 248] on textarea "Olá, cheguei até você pela página {page_title} e gostaria de mais informações" at bounding box center [122, 254] width 81 height 12
paste textarea "! Estava visitando seu site. Gostaria de um orçamento para festa infantil1"
click at [89, 55] on span "Estilo" at bounding box center [94, 52] width 11 height 6
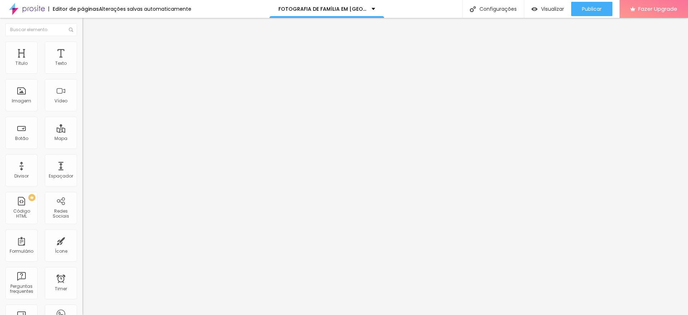
drag, startPoint x: 27, startPoint y: 113, endPoint x: 76, endPoint y: 111, distance: 49.8
click at [82, 213] on input "range" at bounding box center [105, 216] width 46 height 6
click at [82, 43] on img at bounding box center [85, 45] width 6 height 6
drag, startPoint x: 27, startPoint y: 90, endPoint x: 109, endPoint y: 72, distance: 83.7
click at [109, 157] on input "range" at bounding box center [105, 160] width 46 height 6
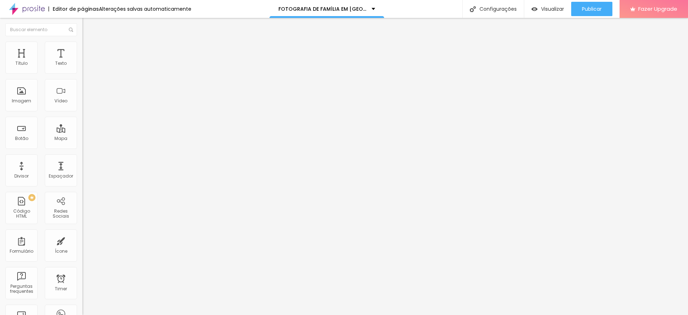
click at [82, 49] on li "Avançado" at bounding box center [123, 52] width 82 height 7
drag, startPoint x: 21, startPoint y: 83, endPoint x: 0, endPoint y: 86, distance: 21.6
click at [82, 240] on input "range" at bounding box center [105, 243] width 46 height 6
drag, startPoint x: 20, startPoint y: 69, endPoint x: 3, endPoint y: 66, distance: 17.5
click at [82, 139] on input "range" at bounding box center [105, 142] width 46 height 6
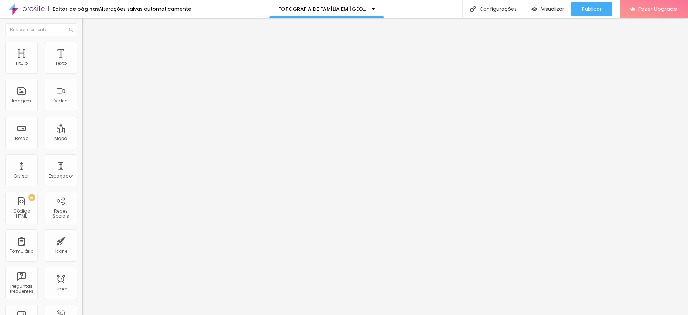
click at [82, 52] on li "Estilo" at bounding box center [123, 50] width 82 height 7
click at [89, 56] on span "Avançado" at bounding box center [101, 59] width 24 height 6
drag, startPoint x: 21, startPoint y: 91, endPoint x: 6, endPoint y: 91, distance: 15.1
click at [82, 246] on input "range" at bounding box center [105, 249] width 46 height 6
click at [82, 145] on input "range" at bounding box center [105, 148] width 46 height 6
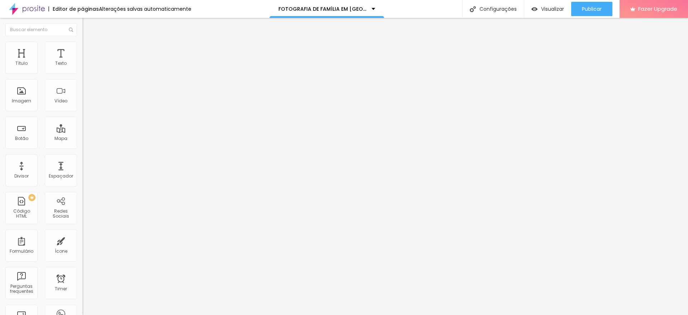
drag, startPoint x: 18, startPoint y: 91, endPoint x: 21, endPoint y: 90, distance: 3.7
click at [82, 246] on input "range" at bounding box center [105, 249] width 46 height 6
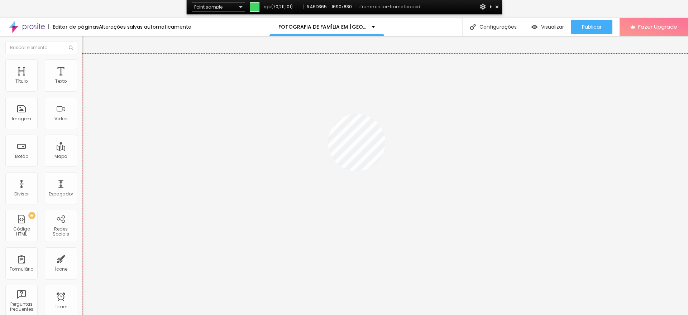
click at [327, 114] on div at bounding box center [384, 202] width 605 height 297
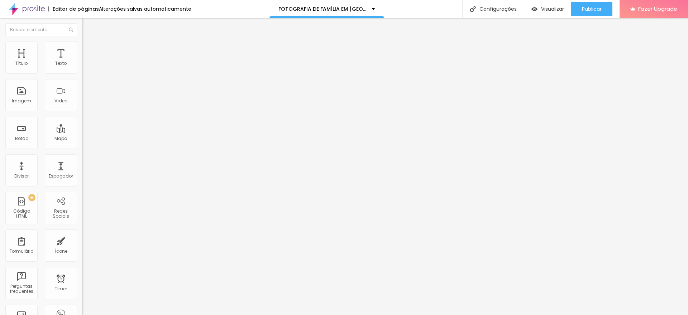
click at [82, 42] on ul "Conteúdo Estilo Avançado" at bounding box center [123, 44] width 82 height 21
click at [82, 42] on li "Estilo" at bounding box center [123, 45] width 82 height 7
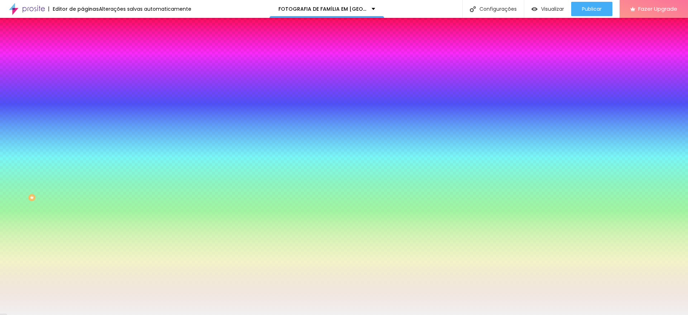
click at [82, 49] on li "Avançado" at bounding box center [123, 52] width 82 height 7
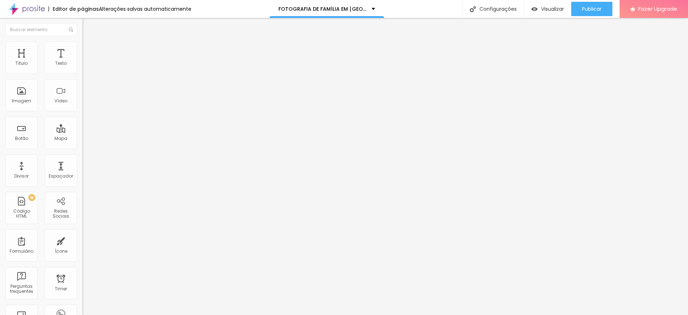
click at [89, 49] on span "Estilo" at bounding box center [94, 46] width 11 height 6
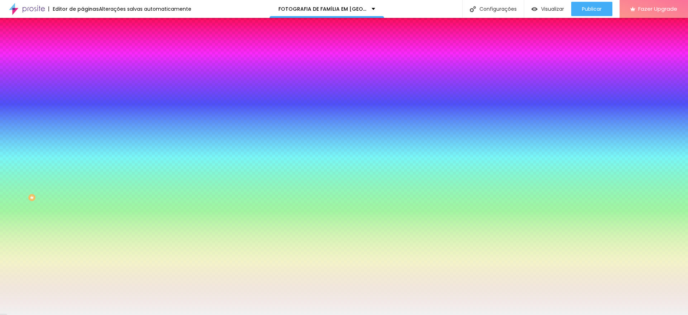
click at [89, 42] on span "Conteúdo" at bounding box center [100, 39] width 22 height 6
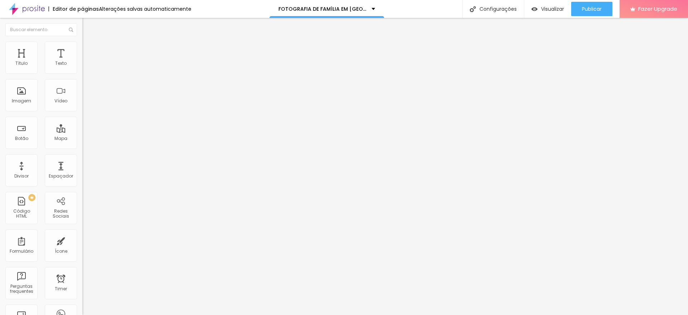
click at [82, 45] on li "Estilo" at bounding box center [123, 45] width 82 height 7
click at [89, 49] on span "Estilo" at bounding box center [94, 46] width 11 height 6
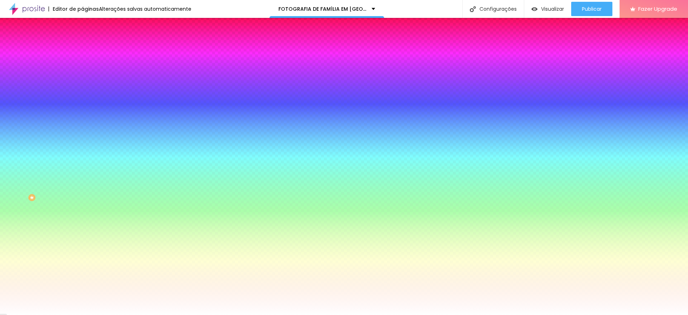
click at [82, 73] on input "#00824E" at bounding box center [125, 71] width 86 height 7
paste input "46D365"
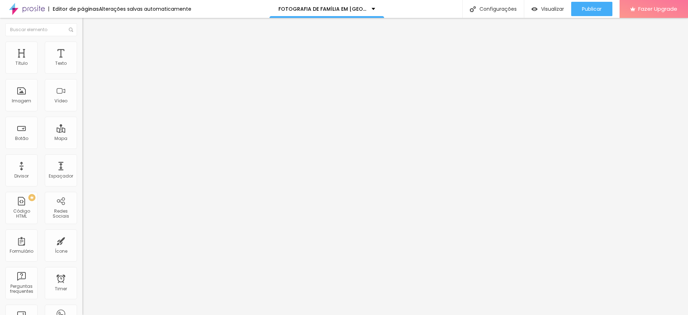
click at [82, 51] on ul "Conteúdo Estilo Avançado" at bounding box center [123, 44] width 82 height 21
click at [89, 49] on span "Estilo" at bounding box center [94, 46] width 11 height 6
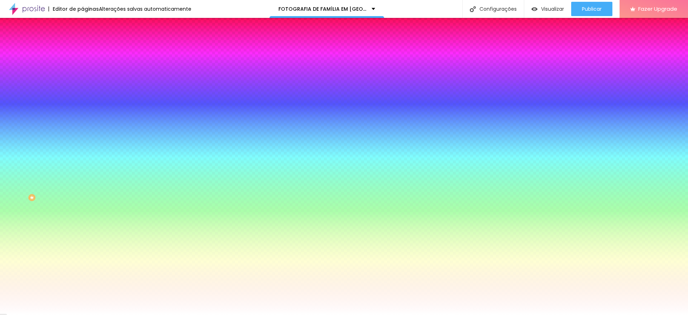
click at [82, 71] on input "#00824E" at bounding box center [125, 71] width 86 height 7
paste input "46D365"
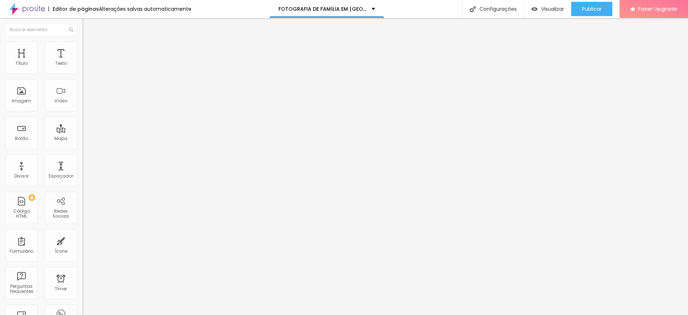
click at [82, 45] on img at bounding box center [85, 45] width 6 height 6
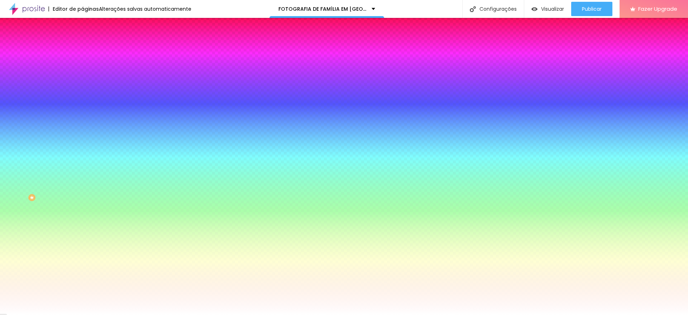
click at [82, 75] on input "#00824E" at bounding box center [125, 71] width 86 height 7
paste input "46D365"
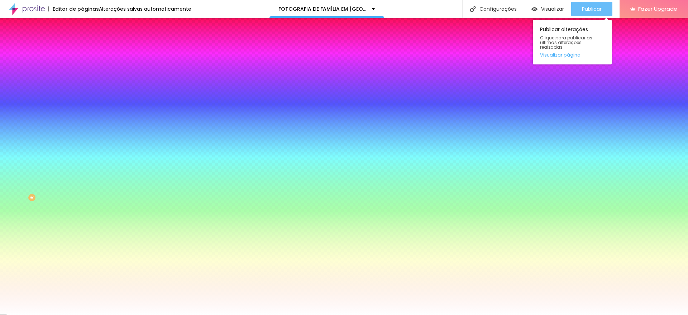
click at [590, 13] on div "Publicar" at bounding box center [592, 9] width 20 height 14
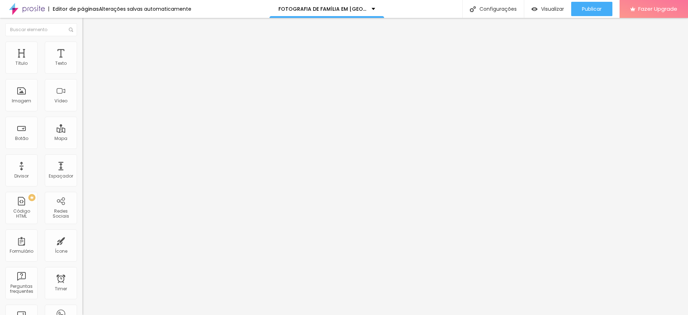
click at [89, 49] on span "Estilo" at bounding box center [94, 46] width 11 height 6
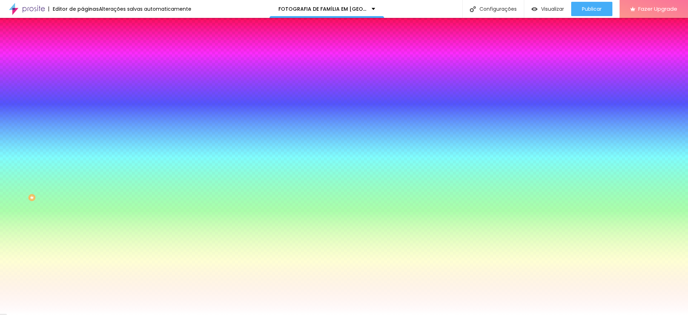
click at [121, 64] on img at bounding box center [123, 62] width 4 height 4
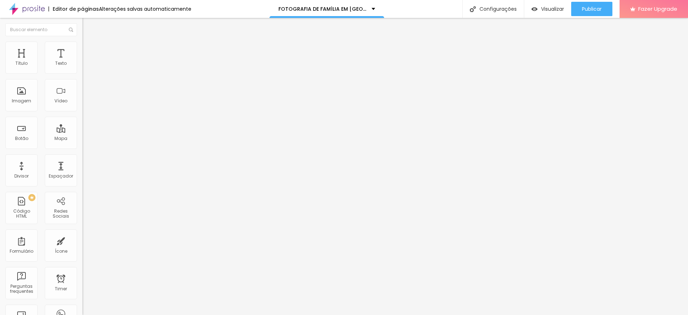
click at [82, 49] on li "Avançado" at bounding box center [123, 52] width 82 height 7
click at [82, 46] on li "Estilo" at bounding box center [123, 45] width 82 height 7
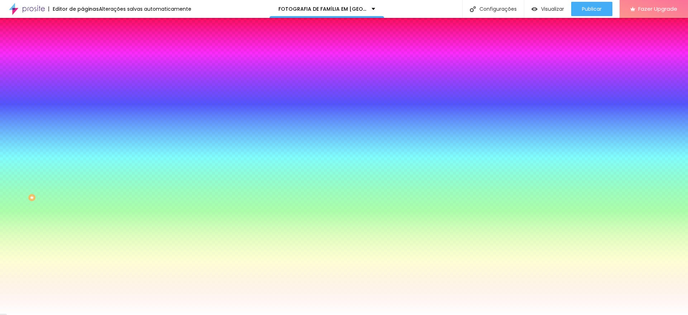
click at [121, 66] on span at bounding box center [123, 63] width 4 height 6
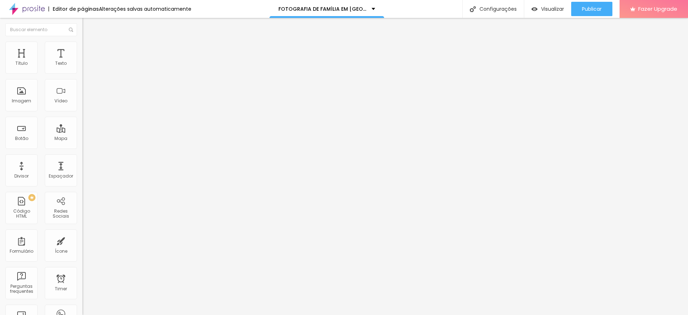
click at [82, 48] on ul "Conteúdo Estilo Avançado" at bounding box center [123, 44] width 82 height 21
click at [82, 47] on li "Estilo" at bounding box center [123, 45] width 82 height 7
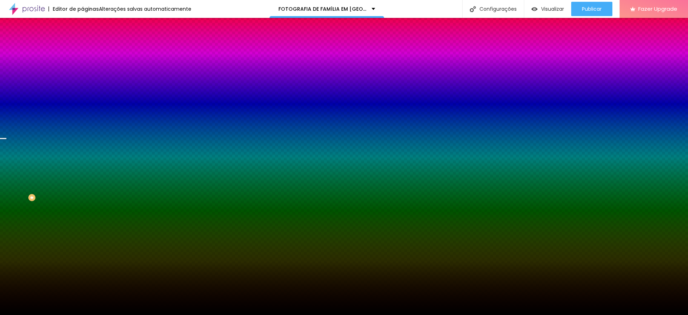
click at [82, 49] on img at bounding box center [85, 52] width 6 height 6
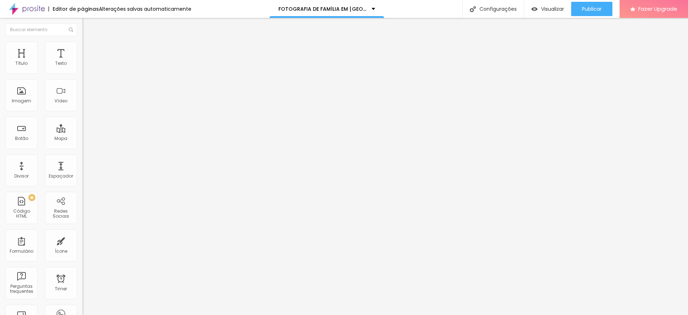
click at [82, 240] on input "range" at bounding box center [105, 243] width 46 height 6
click at [82, 45] on li "Estilo" at bounding box center [123, 45] width 82 height 7
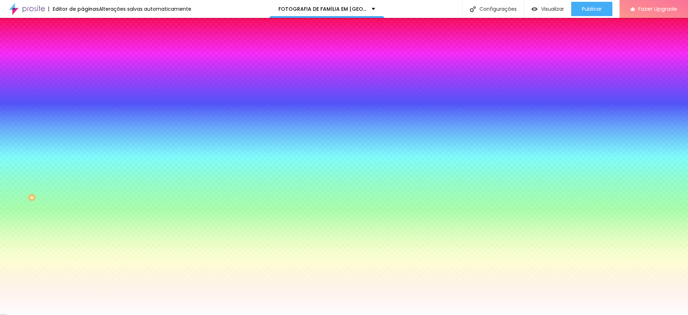
click at [82, 53] on li "Avançado" at bounding box center [123, 52] width 82 height 7
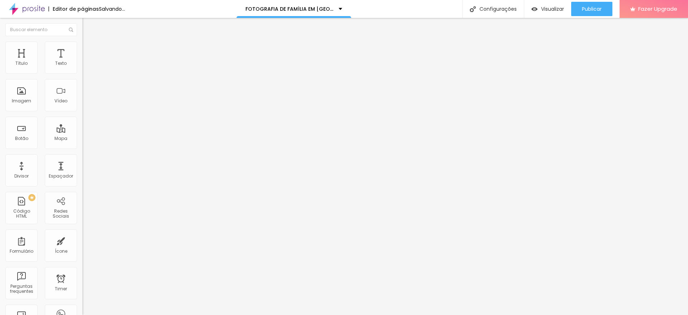
click at [82, 240] on input "range" at bounding box center [105, 243] width 46 height 6
drag, startPoint x: 46, startPoint y: 71, endPoint x: 80, endPoint y: 71, distance: 34.4
click at [82, 139] on input "range" at bounding box center [105, 142] width 46 height 6
drag, startPoint x: 19, startPoint y: 85, endPoint x: 23, endPoint y: 85, distance: 3.6
click at [82, 240] on input "range" at bounding box center [105, 243] width 46 height 6
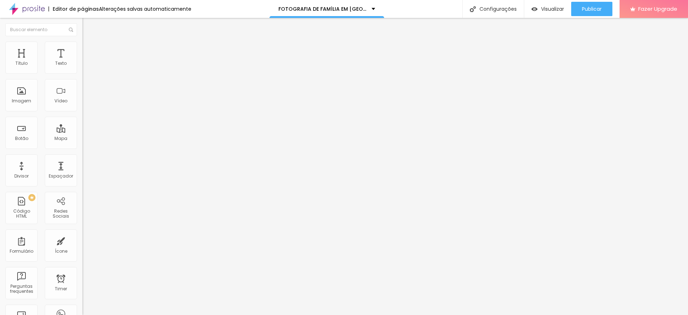
click at [82, 240] on input "range" at bounding box center [105, 243] width 46 height 6
click at [82, 49] on ul "Conteúdo Estilo Avançado" at bounding box center [123, 44] width 82 height 21
click at [82, 47] on li "Estilo" at bounding box center [123, 45] width 82 height 7
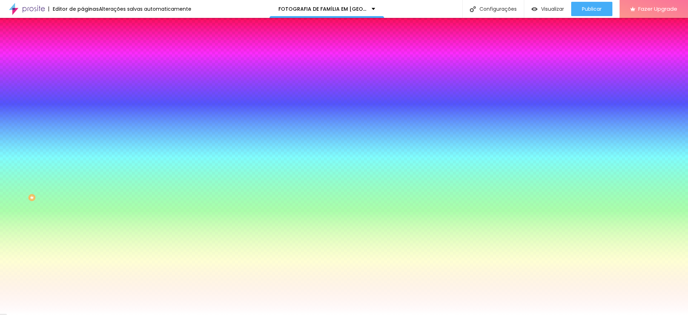
click at [82, 49] on img at bounding box center [85, 52] width 6 height 6
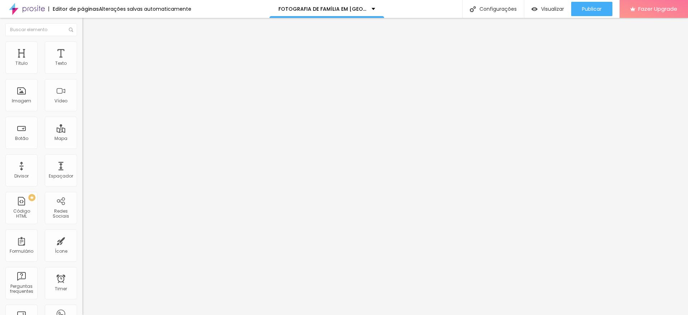
click at [82, 240] on input "range" at bounding box center [105, 243] width 46 height 6
click at [89, 49] on span "Estilo" at bounding box center [94, 46] width 11 height 6
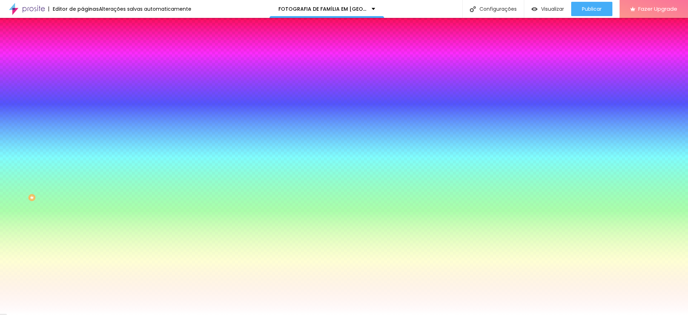
click at [89, 51] on span "Avançado" at bounding box center [101, 54] width 24 height 6
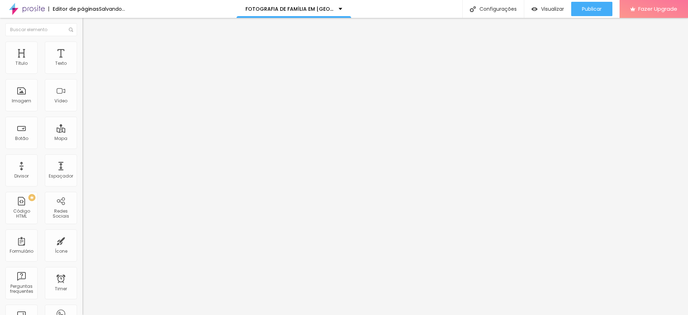
drag, startPoint x: 22, startPoint y: 84, endPoint x: 15, endPoint y: 84, distance: 7.5
click at [82, 240] on input "range" at bounding box center [105, 243] width 46 height 6
click at [600, 12] on div "Publicar" at bounding box center [592, 9] width 20 height 14
drag, startPoint x: 15, startPoint y: 85, endPoint x: 11, endPoint y: 84, distance: 4.0
click at [82, 240] on input "range" at bounding box center [105, 243] width 46 height 6
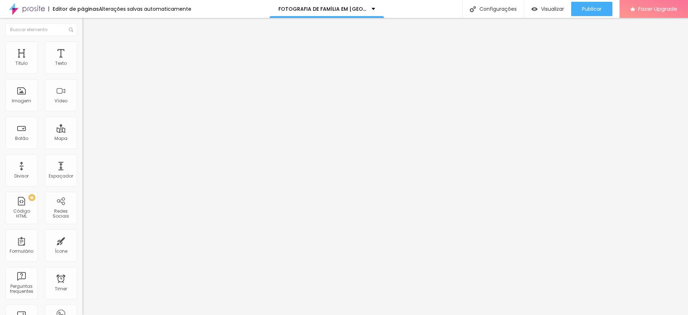
click at [82, 240] on input "range" at bounding box center [105, 243] width 46 height 6
click at [594, 10] on span "Publicar" at bounding box center [592, 9] width 20 height 6
click at [88, 23] on img "button" at bounding box center [91, 26] width 6 height 6
click at [489, 5] on div "Configurações" at bounding box center [493, 9] width 62 height 18
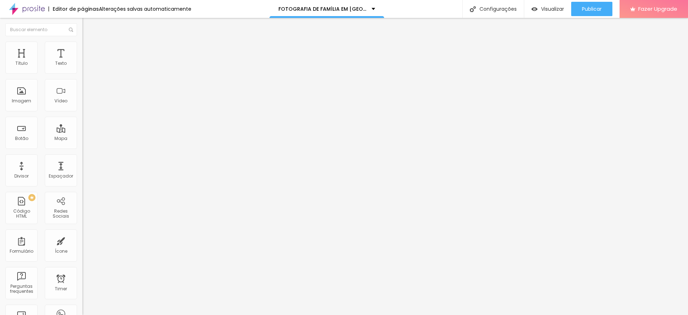
drag, startPoint x: 378, startPoint y: 103, endPoint x: 460, endPoint y: 102, distance: 82.4
copy span "fotografia-de-familia-em-recife"
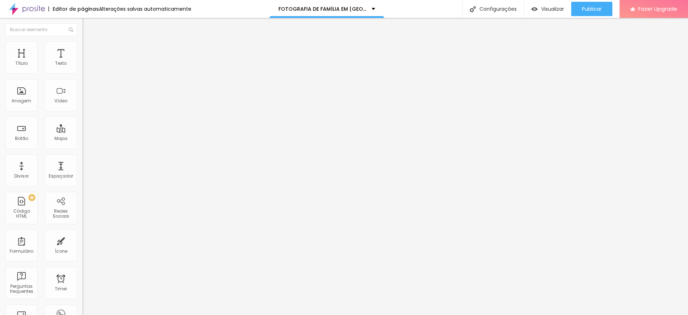
paste input "fotografia-de-familia-em-recife"
drag, startPoint x: 280, startPoint y: 146, endPoint x: 273, endPoint y: 146, distance: 6.4
drag, startPoint x: 303, startPoint y: 148, endPoint x: 367, endPoint y: 146, distance: 63.8
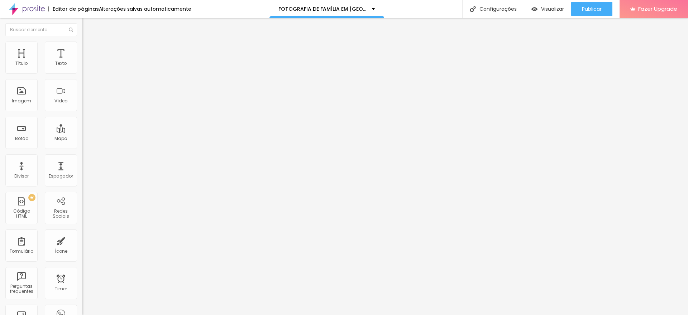
scroll to position [0, 0]
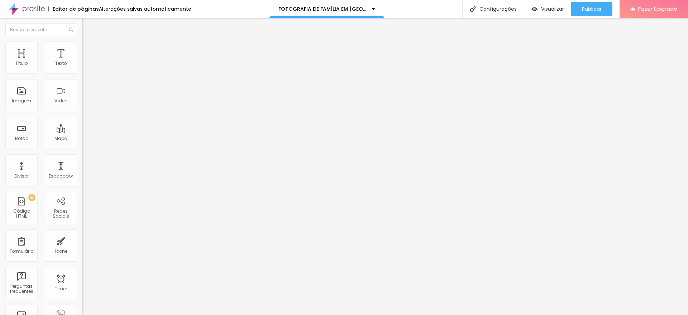
paste input "FOTOGRAFIA DE FAMÍLIA EM [GEOGRAPHIC_DATA]"
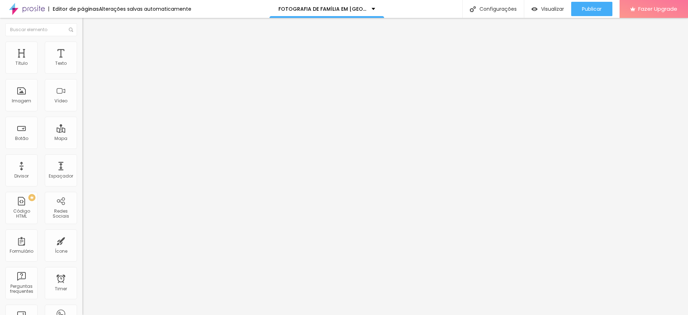
click at [13, 8] on img at bounding box center [27, 9] width 36 height 18
click at [22, 216] on div "Código HTML" at bounding box center [21, 214] width 28 height 10
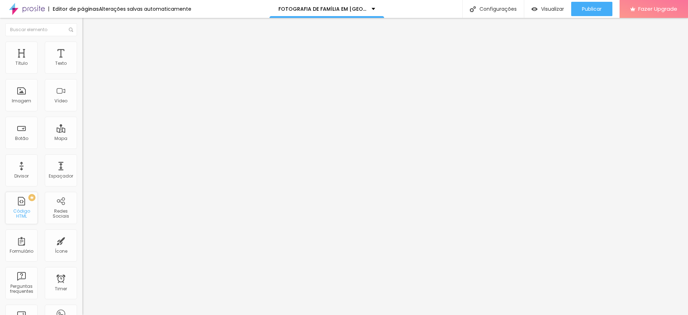
click at [22, 211] on div "Código HTML" at bounding box center [21, 214] width 28 height 10
click at [82, 105] on div at bounding box center [123, 89] width 82 height 55
click at [89, 49] on span "Avançado" at bounding box center [101, 46] width 24 height 6
click at [82, 49] on ul "Conteúdo Avançado" at bounding box center [123, 41] width 82 height 14
click at [89, 42] on span "Conteúdo" at bounding box center [100, 39] width 22 height 6
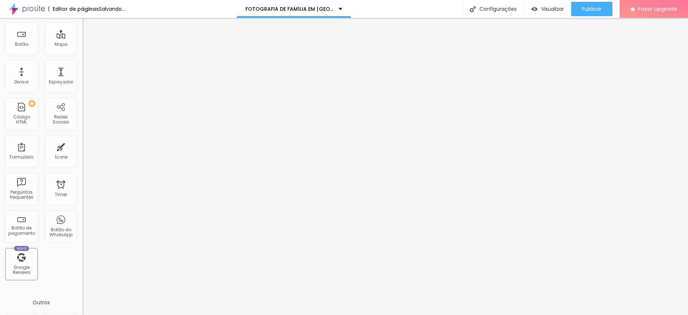
scroll to position [133, 0]
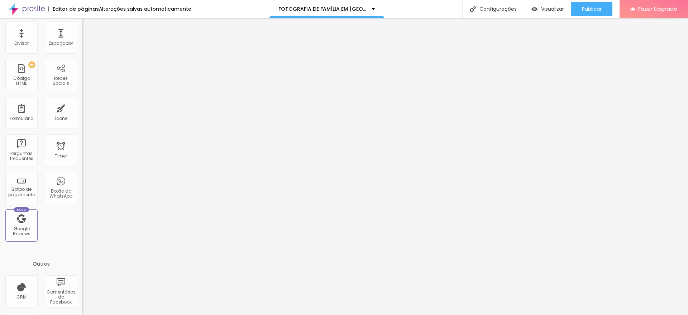
click at [61, 220] on div "Título Texto Imagem Vídeo Botão Mapa Divisor Espaçador PREMIUM Código HTML Rede…" at bounding box center [41, 78] width 82 height 338
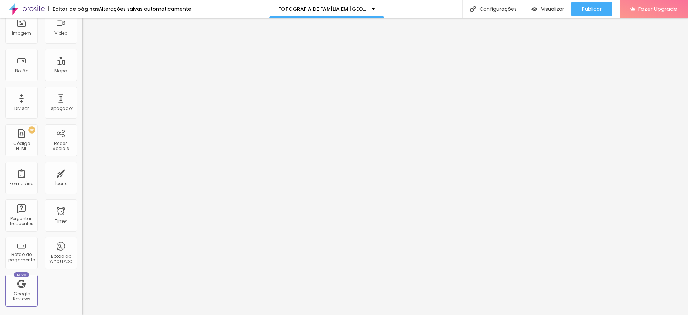
scroll to position [78, 0]
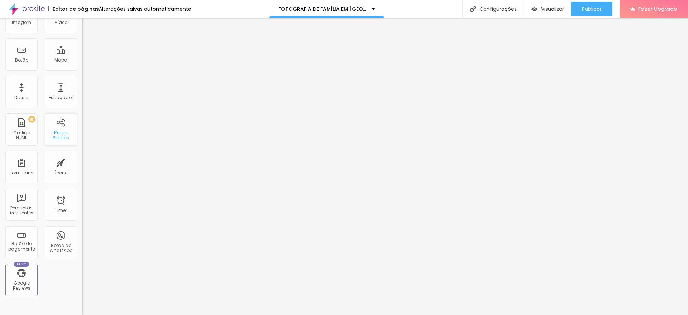
drag, startPoint x: 54, startPoint y: 71, endPoint x: 58, endPoint y: 130, distance: 59.6
click at [58, 130] on div "Redes Sociais" at bounding box center [61, 135] width 28 height 10
drag, startPoint x: 58, startPoint y: 130, endPoint x: 59, endPoint y: 126, distance: 4.2
click at [59, 126] on div "Redes Sociais" at bounding box center [61, 130] width 32 height 32
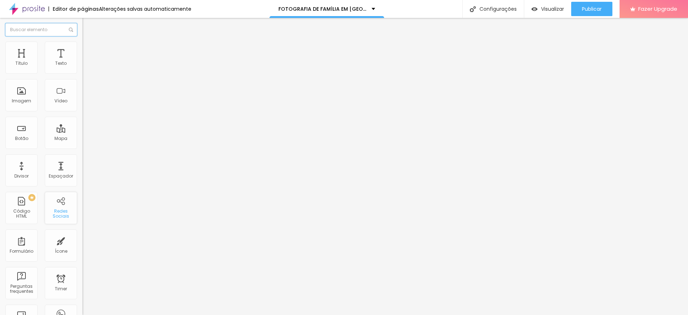
click at [35, 25] on input "text" at bounding box center [41, 29] width 72 height 13
drag, startPoint x: 63, startPoint y: 128, endPoint x: 509, endPoint y: 6, distance: 461.9
click at [509, 6] on div "Configurações" at bounding box center [493, 9] width 62 height 18
click at [30, 13] on img at bounding box center [27, 9] width 36 height 18
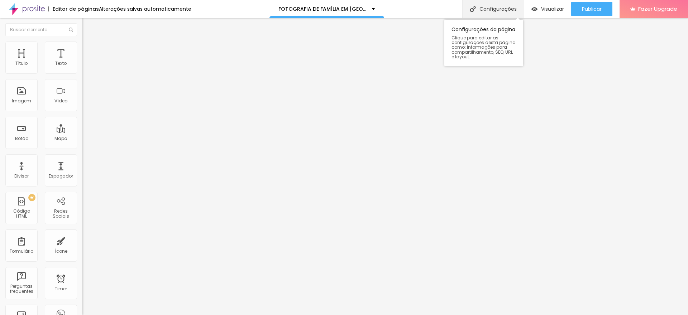
click at [29, 9] on img at bounding box center [27, 9] width 36 height 18
click at [474, 9] on div "Configurações" at bounding box center [493, 9] width 62 height 18
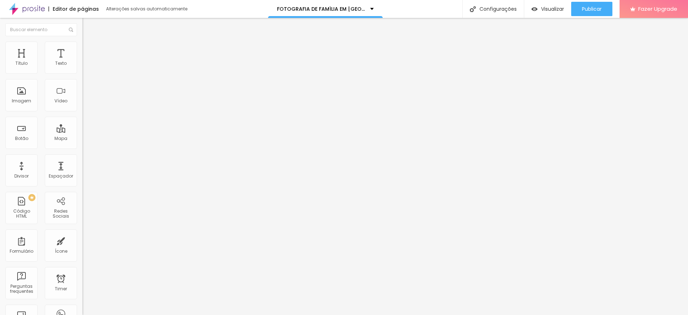
scroll to position [0, 0]
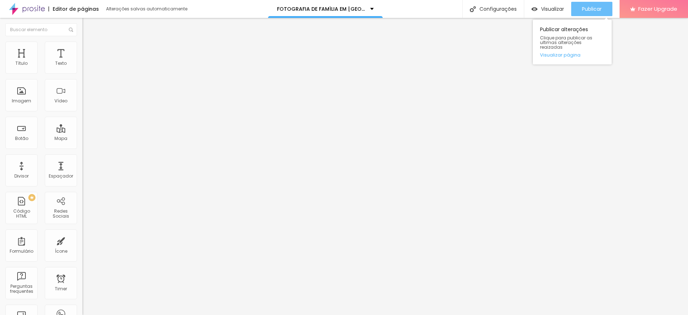
click at [593, 12] on span "Publicar" at bounding box center [592, 9] width 20 height 6
click at [82, 42] on img at bounding box center [85, 45] width 6 height 6
type input "95"
type input "90"
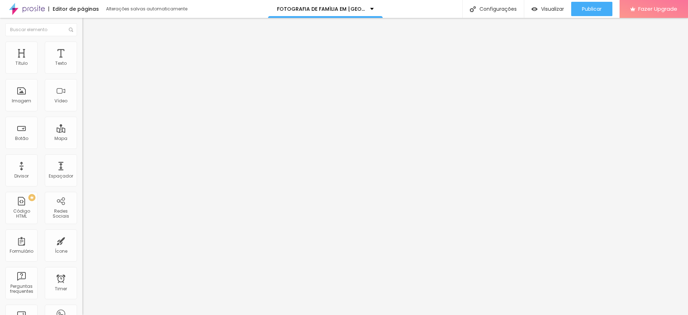
type input "90"
type input "85"
drag, startPoint x: 74, startPoint y: 76, endPoint x: 81, endPoint y: 74, distance: 7.9
type input "85"
click at [82, 73] on input "range" at bounding box center [105, 71] width 46 height 6
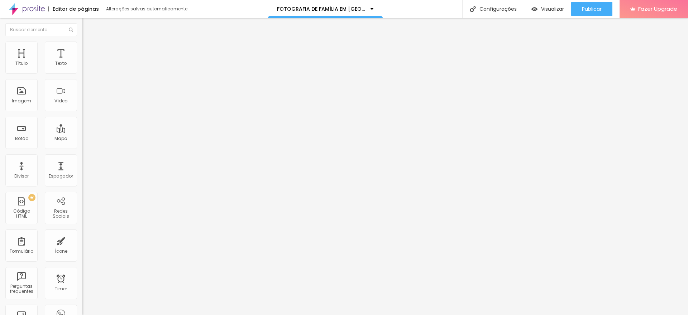
click at [82, 45] on img at bounding box center [85, 45] width 6 height 6
type input "90"
type input "95"
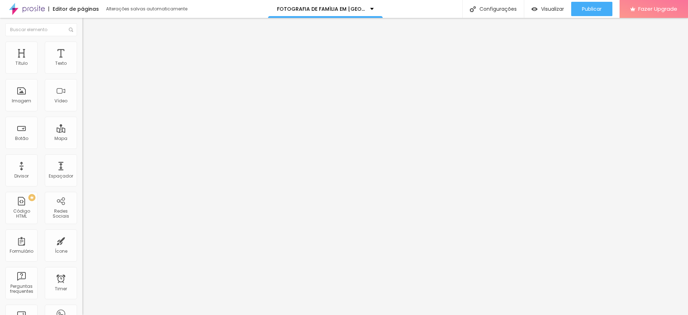
type input "100"
drag, startPoint x: 65, startPoint y: 76, endPoint x: 85, endPoint y: 76, distance: 19.7
type input "100"
click at [85, 73] on input "range" at bounding box center [105, 71] width 46 height 6
click at [89, 51] on span "Avançado" at bounding box center [101, 54] width 24 height 6
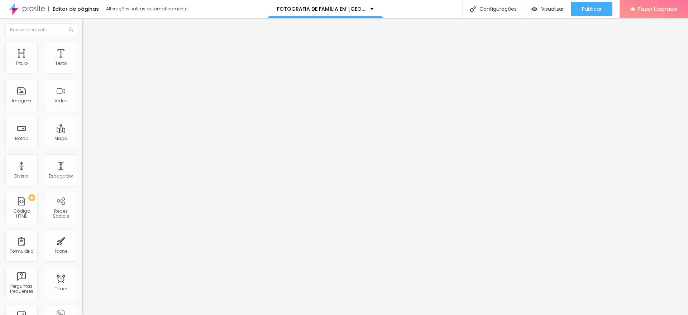
type input "5"
type input "7"
type input "10"
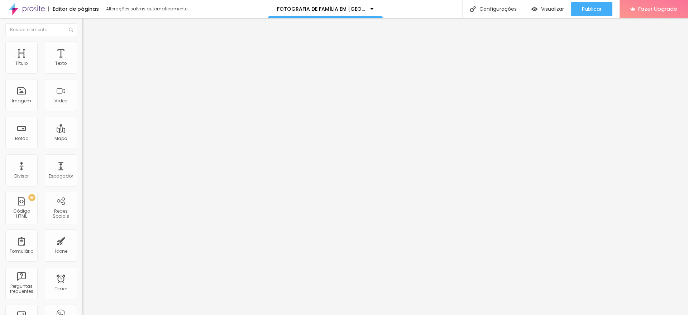
type input "10"
type input "12"
type input "16"
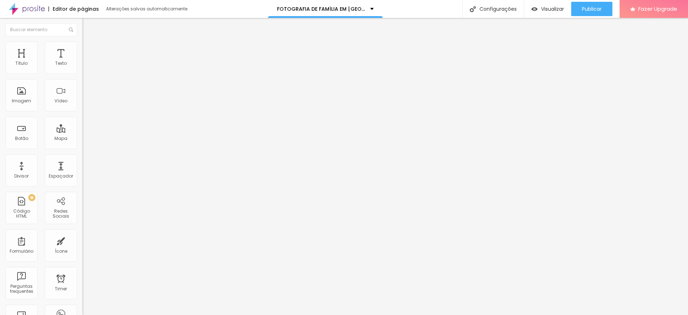
type input "17"
type input "20"
type input "23"
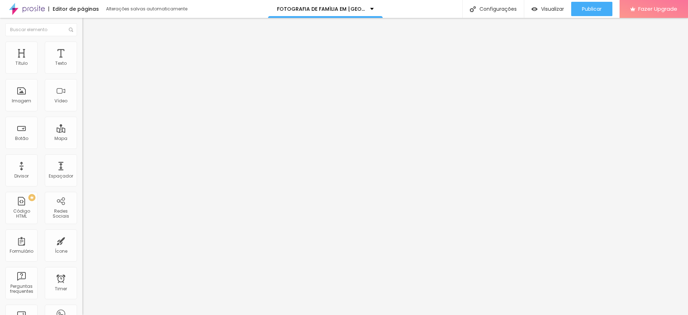
type input "23"
type input "25"
type input "26"
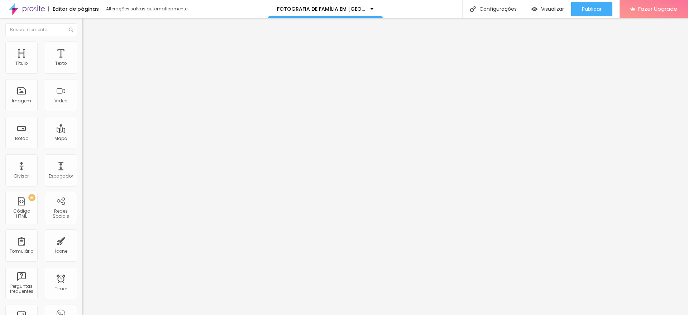
type input "27"
type input "26"
type input "25"
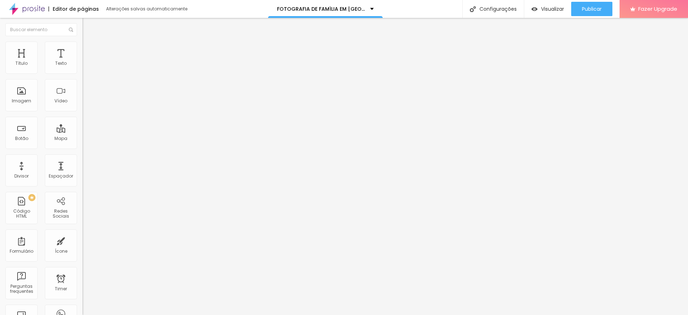
type input "25"
type input "23"
type input "21"
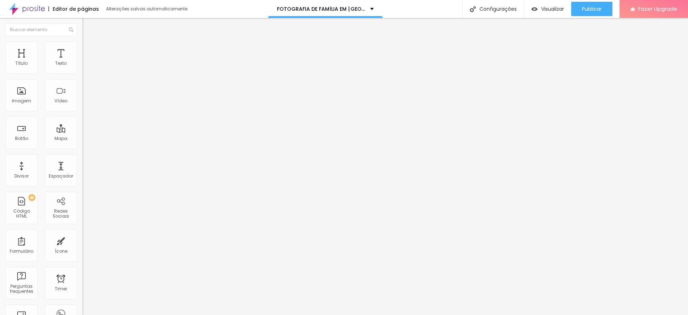
type input "19"
type input "16"
type input "13"
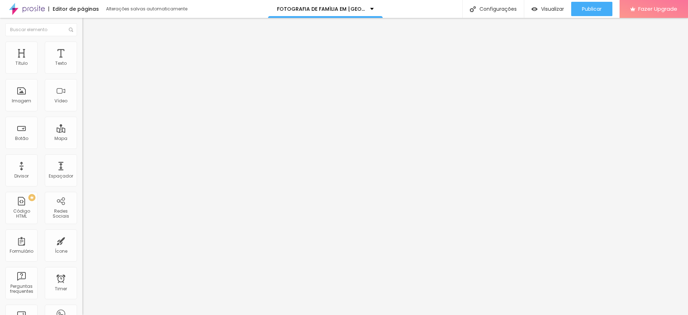
type input "13"
type input "12"
type input "10"
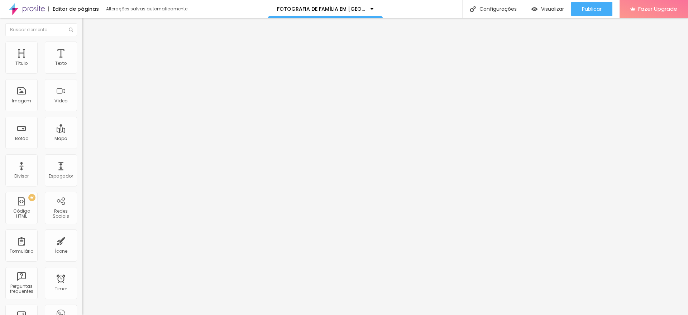
type input "8"
type input "6"
type input "3"
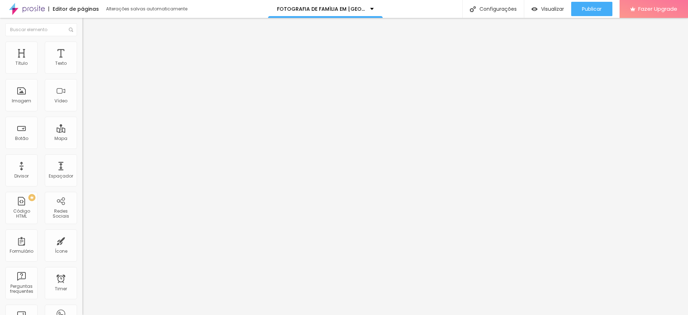
type input "3"
type input "1"
type input "0"
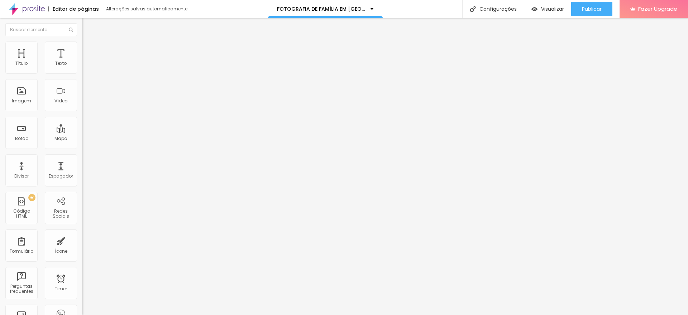
drag, startPoint x: 19, startPoint y: 70, endPoint x: 0, endPoint y: 75, distance: 18.9
click at [82, 139] on input "range" at bounding box center [105, 142] width 46 height 6
click at [82, 41] on img at bounding box center [85, 37] width 6 height 6
click at [82, 61] on div "Trocar imagem" at bounding box center [123, 58] width 82 height 5
click at [82, 62] on span "Trocar imagem" at bounding box center [101, 59] width 39 height 6
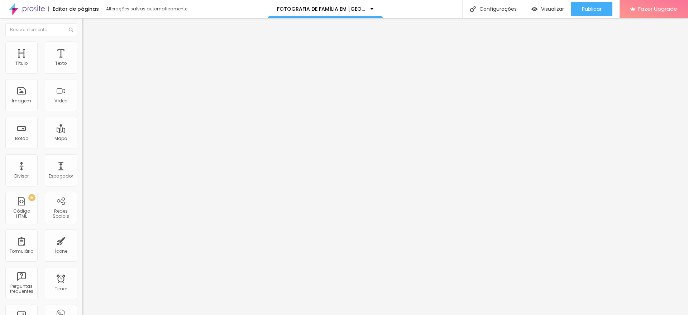
click at [82, 62] on span "Trocar imagem" at bounding box center [101, 59] width 39 height 6
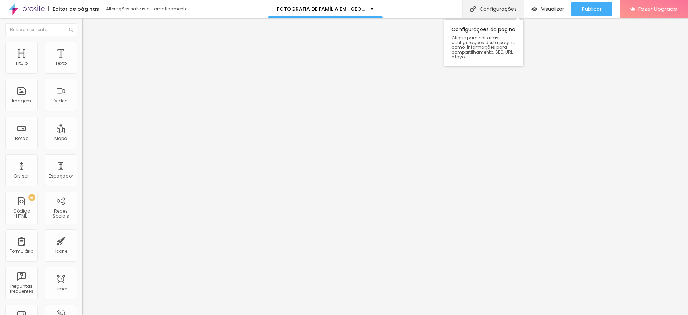
click at [496, 5] on div "Configurações" at bounding box center [493, 9] width 62 height 18
click at [484, 14] on div "Configurações" at bounding box center [493, 9] width 62 height 18
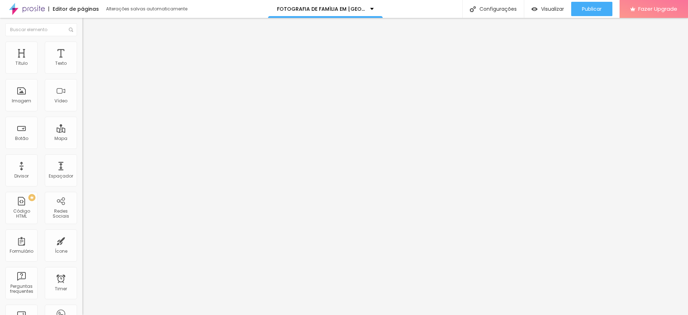
paste textarea
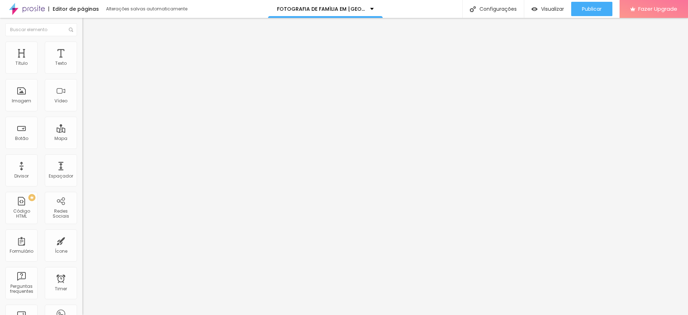
paste textarea
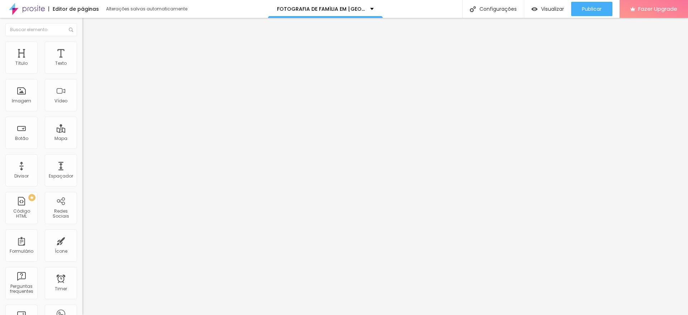
paste textarea
